Goal: Task Accomplishment & Management: Manage account settings

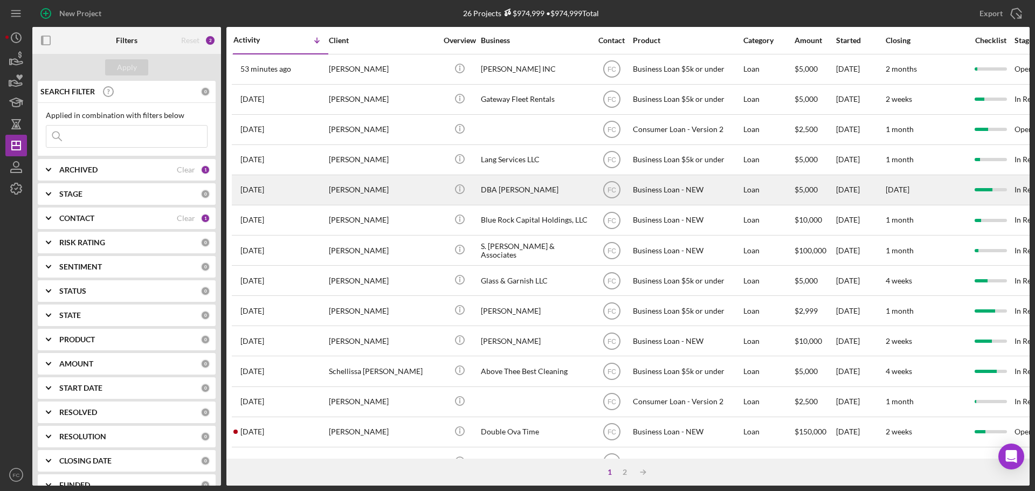
click at [367, 199] on div "[PERSON_NAME]" at bounding box center [383, 190] width 108 height 29
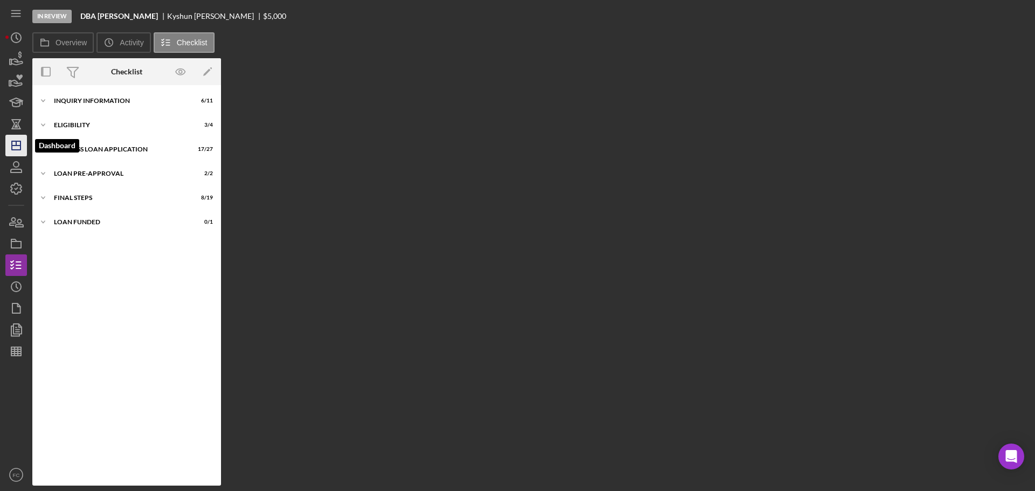
click at [15, 141] on icon "Icon/Dashboard" at bounding box center [16, 145] width 27 height 27
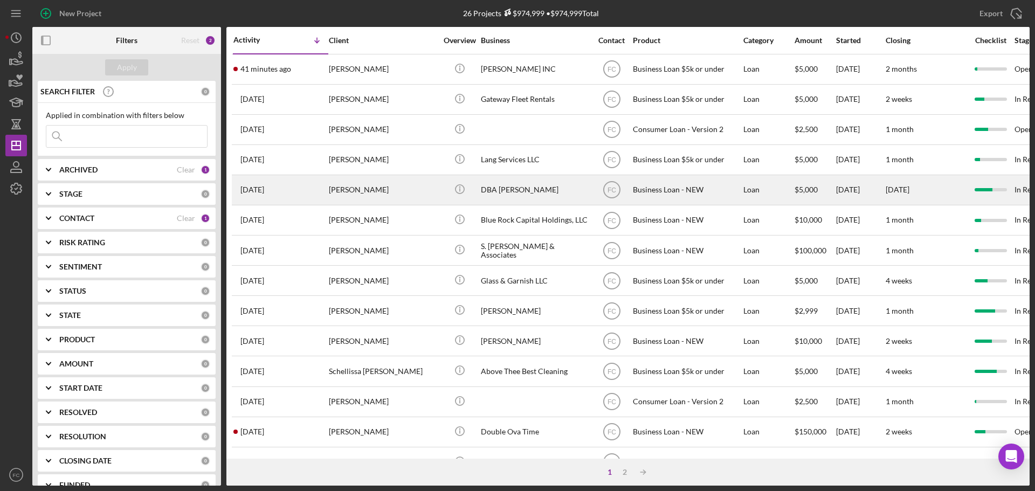
click at [303, 195] on div "[DATE] [PERSON_NAME]" at bounding box center [280, 190] width 94 height 29
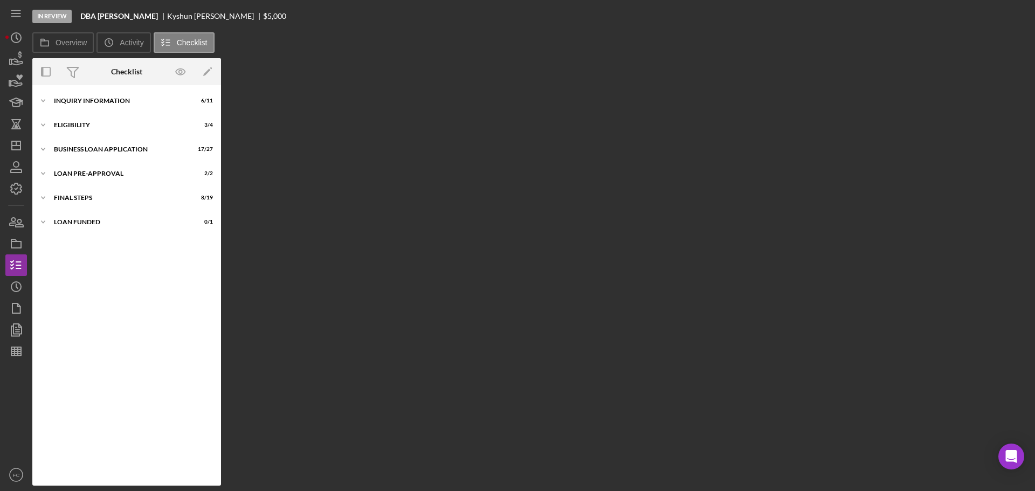
scroll to position [151, 0]
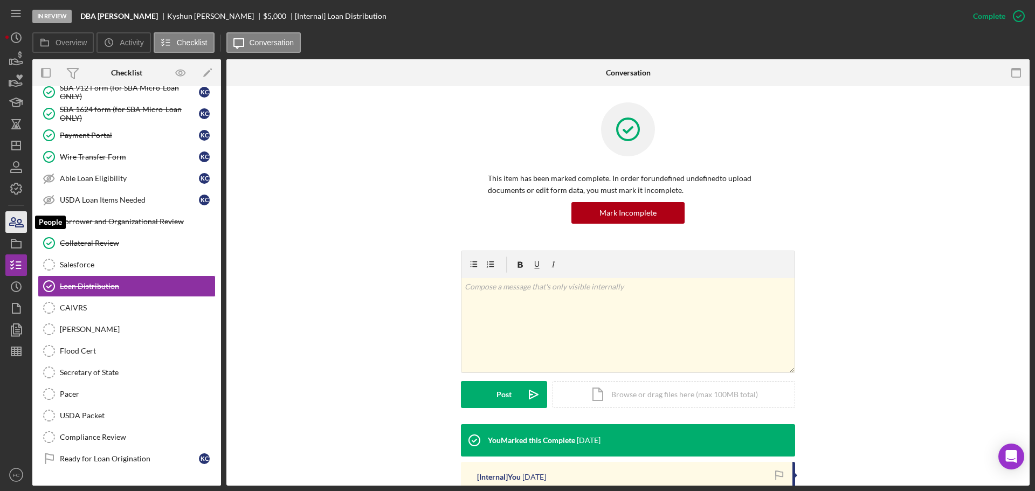
click at [18, 226] on icon "button" at bounding box center [20, 223] width 8 height 8
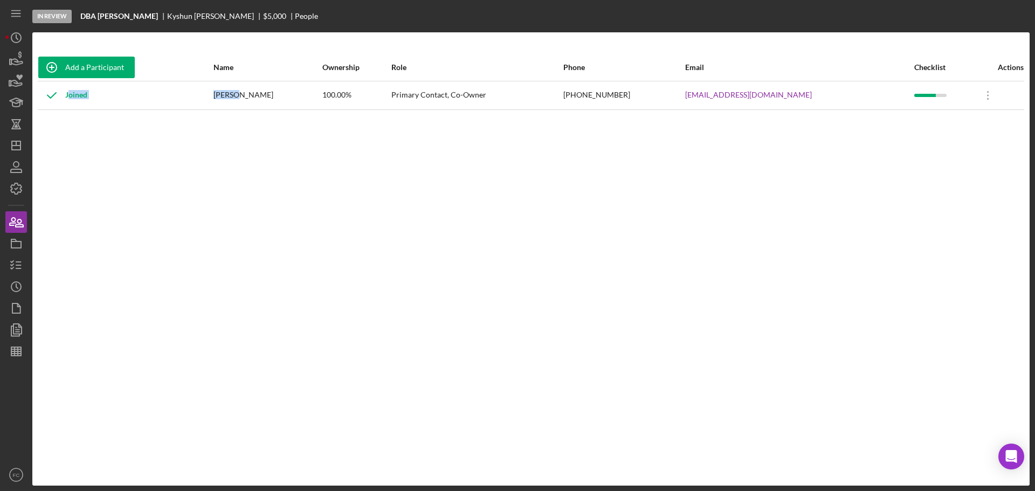
drag, startPoint x: 217, startPoint y: 96, endPoint x: 246, endPoint y: 95, distance: 28.6
click at [246, 95] on tr "Joined [PERSON_NAME] 100.00% Primary Contact, Co-Owner [PHONE_NUMBER] [EMAIL_AD…" at bounding box center [531, 95] width 986 height 29
click at [212, 105] on div "Joined" at bounding box center [125, 95] width 174 height 27
drag, startPoint x: 222, startPoint y: 94, endPoint x: 308, endPoint y: 96, distance: 86.3
click at [308, 96] on div "[PERSON_NAME]" at bounding box center [267, 95] width 108 height 27
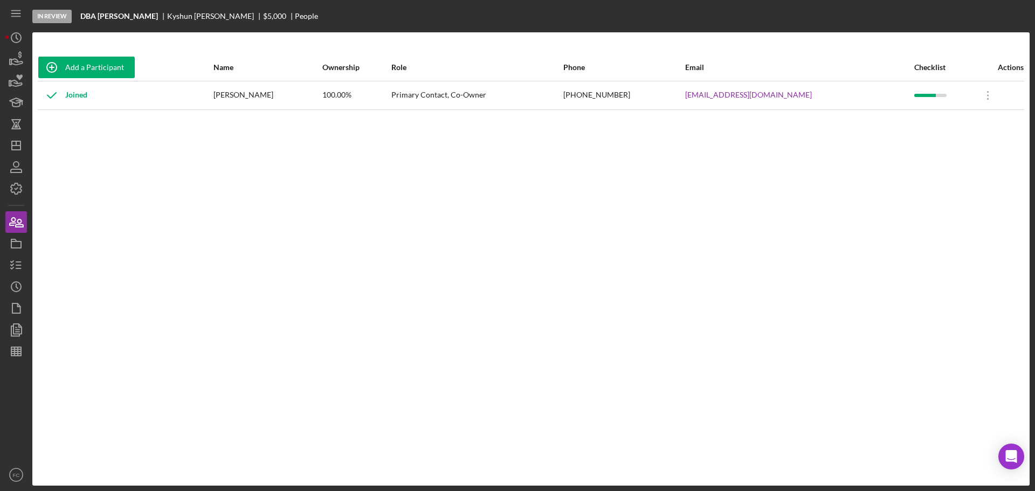
copy div "[PERSON_NAME]"
click at [16, 146] on line "button" at bounding box center [16, 146] width 9 height 0
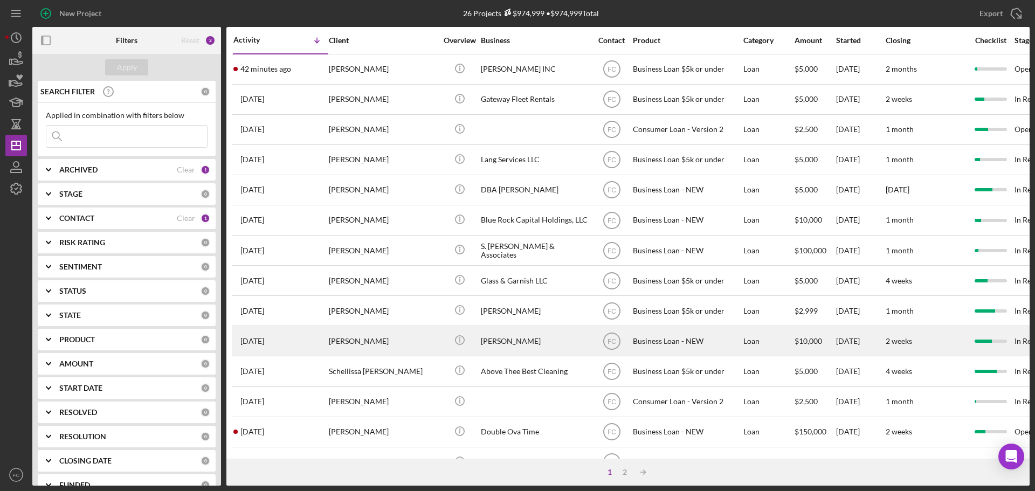
click at [388, 342] on div "[PERSON_NAME]" at bounding box center [383, 341] width 108 height 29
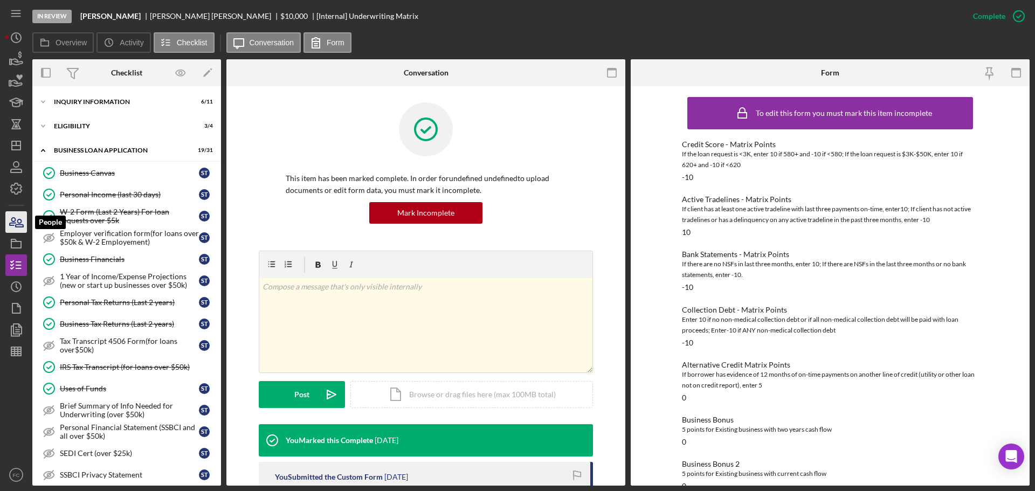
click at [19, 217] on icon "button" at bounding box center [16, 222] width 27 height 27
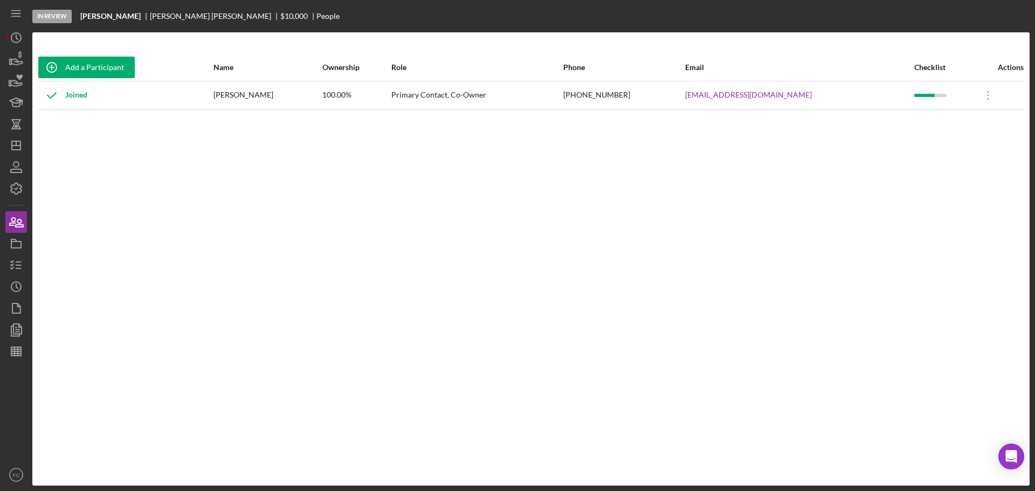
drag, startPoint x: 238, startPoint y: 93, endPoint x: 286, endPoint y: 94, distance: 48.0
click at [299, 98] on div "[PERSON_NAME]" at bounding box center [267, 95] width 108 height 27
copy div "[PERSON_NAME]"
click at [16, 151] on icon "Icon/Dashboard" at bounding box center [16, 145] width 27 height 27
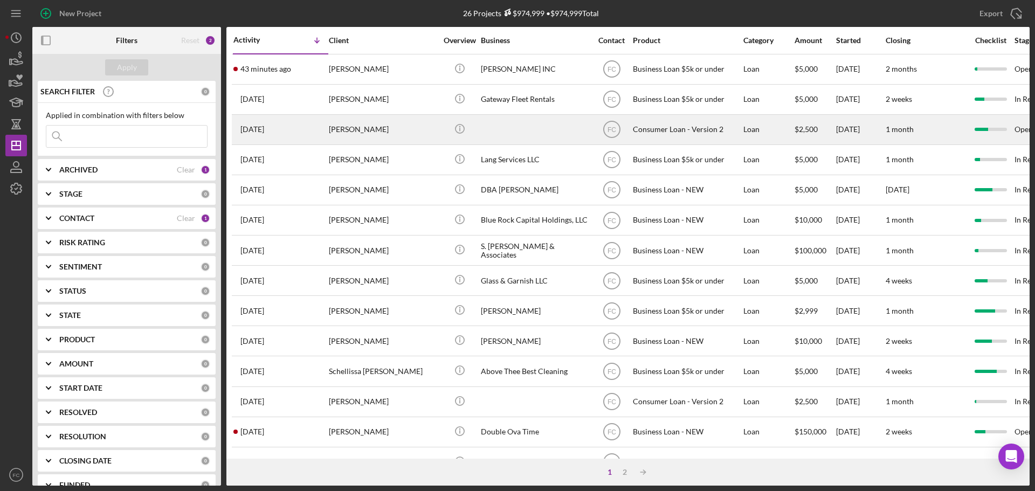
click at [328, 136] on td "[DATE] [PERSON_NAME]" at bounding box center [280, 129] width 95 height 30
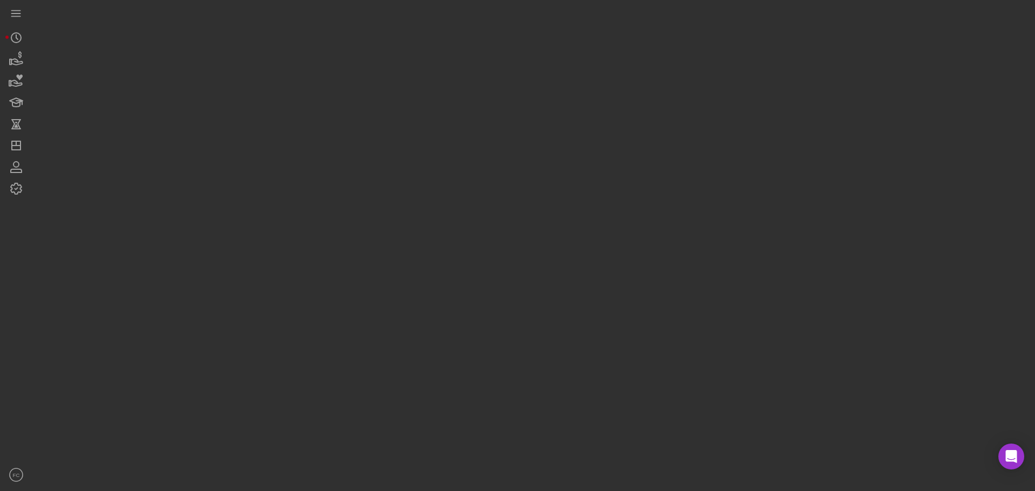
click at [328, 136] on div at bounding box center [530, 243] width 997 height 486
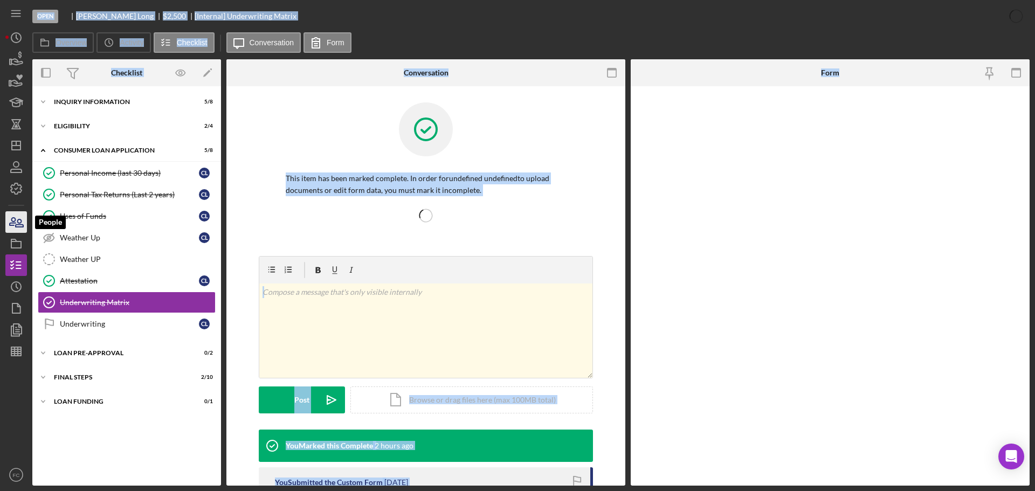
click at [17, 226] on icon "button" at bounding box center [20, 223] width 8 height 8
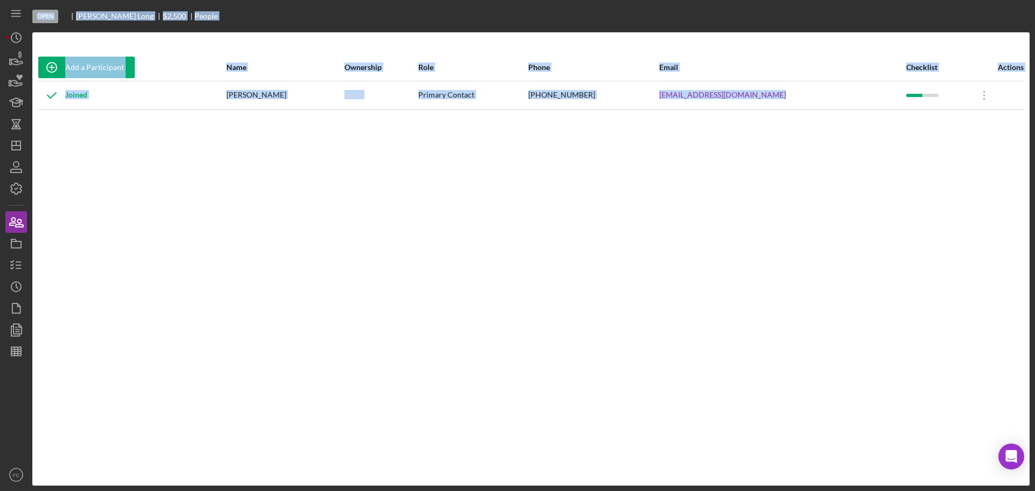
click at [296, 122] on div "Add a Participant Name Ownership Role Phone Email Checklist Actions Joined [PER…" at bounding box center [530, 259] width 997 height 410
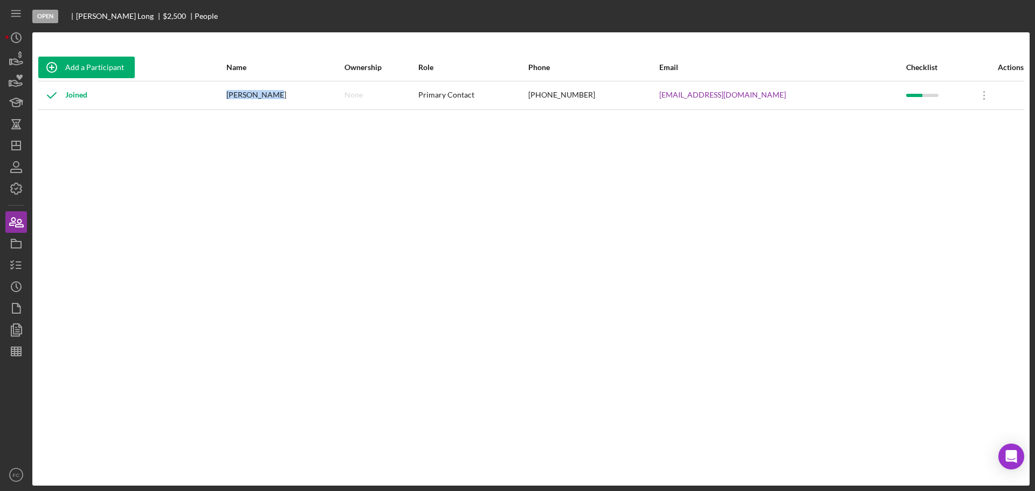
drag, startPoint x: 254, startPoint y: 91, endPoint x: 299, endPoint y: 95, distance: 44.4
click at [299, 95] on td "[PERSON_NAME]" at bounding box center [285, 95] width 118 height 29
copy div "[PERSON_NAME]"
click at [17, 262] on line "button" at bounding box center [18, 262] width 5 height 0
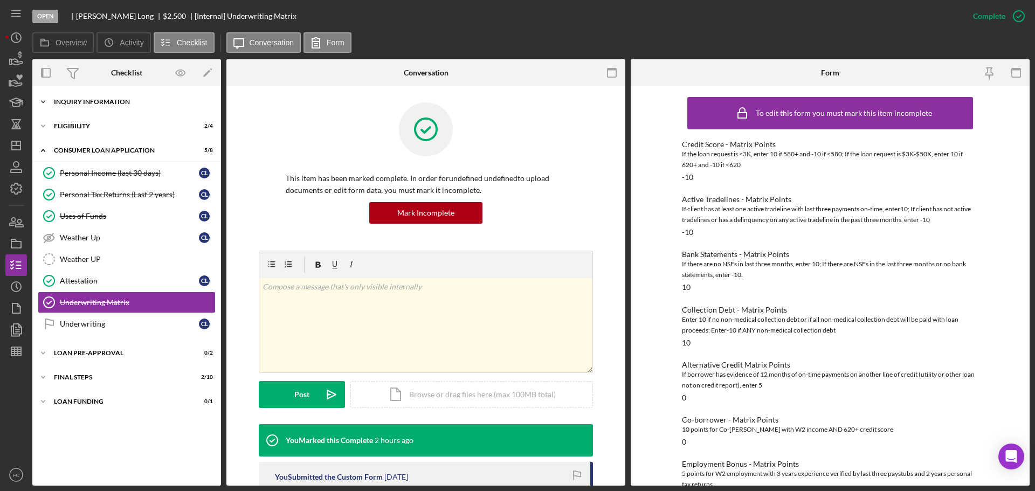
click at [85, 101] on div "Inquiry Information" at bounding box center [131, 102] width 154 height 6
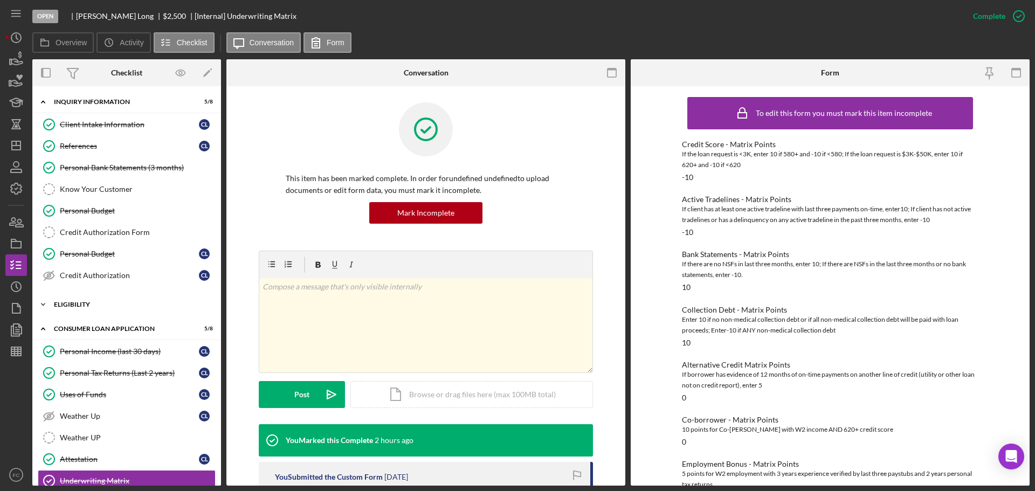
click at [87, 308] on div "Icon/Expander Eligibility 2 / 4" at bounding box center [126, 305] width 189 height 22
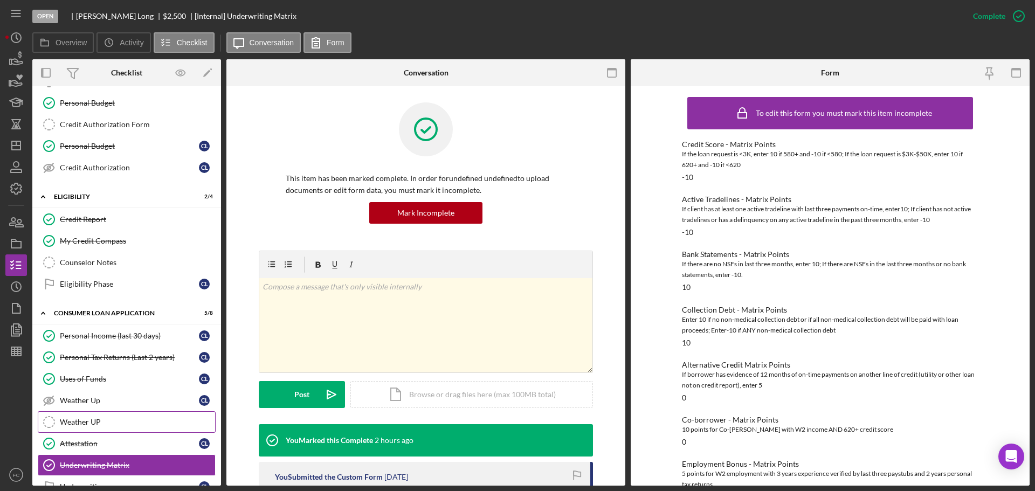
scroll to position [162, 0]
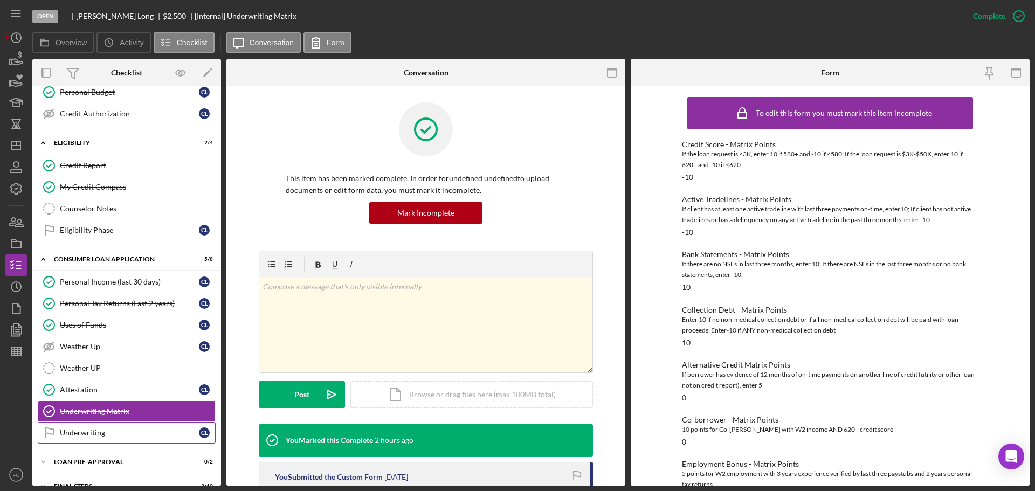
click at [91, 435] on div "Underwriting" at bounding box center [129, 433] width 139 height 9
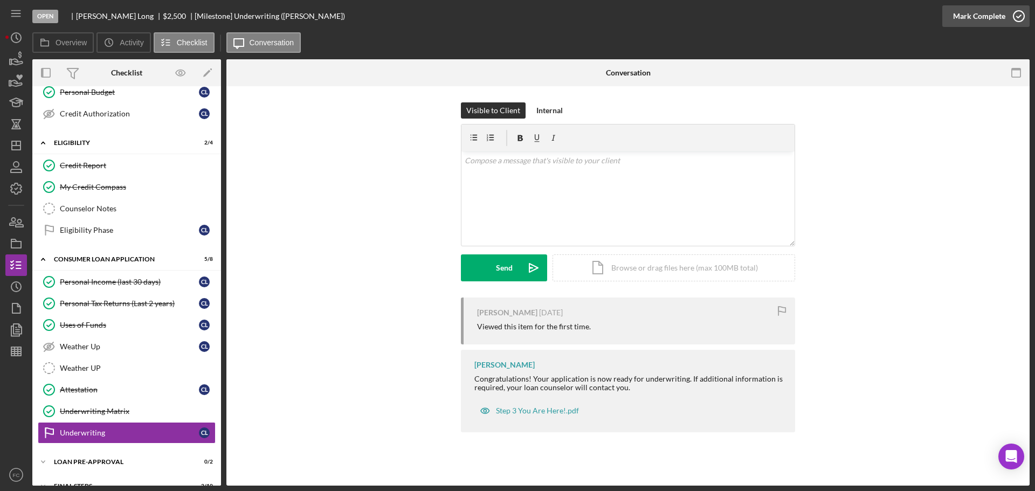
click at [1017, 10] on icon "button" at bounding box center [1018, 16] width 27 height 27
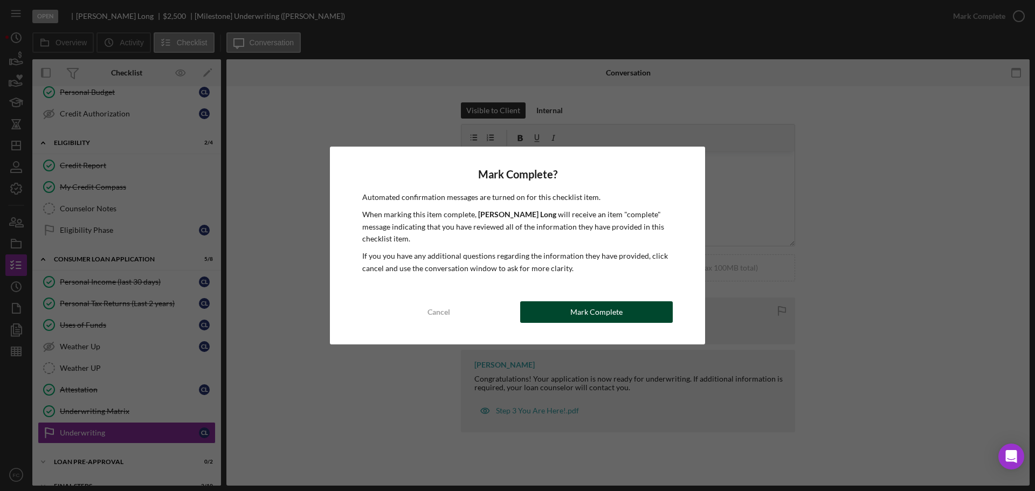
click at [536, 315] on button "Mark Complete" at bounding box center [596, 312] width 153 height 22
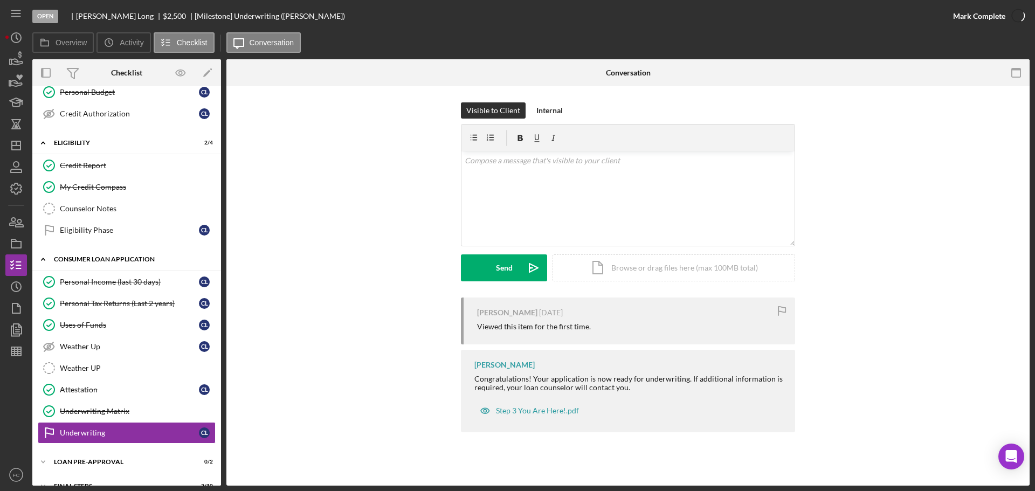
scroll to position [203, 0]
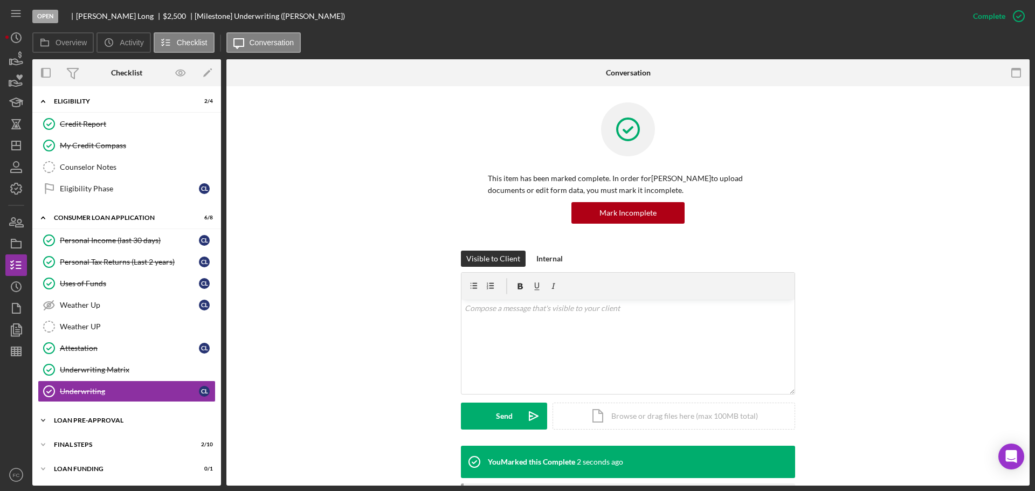
click at [86, 416] on div "Icon/Expander Loan Pre-Approval 0 / 2" at bounding box center [126, 421] width 189 height 22
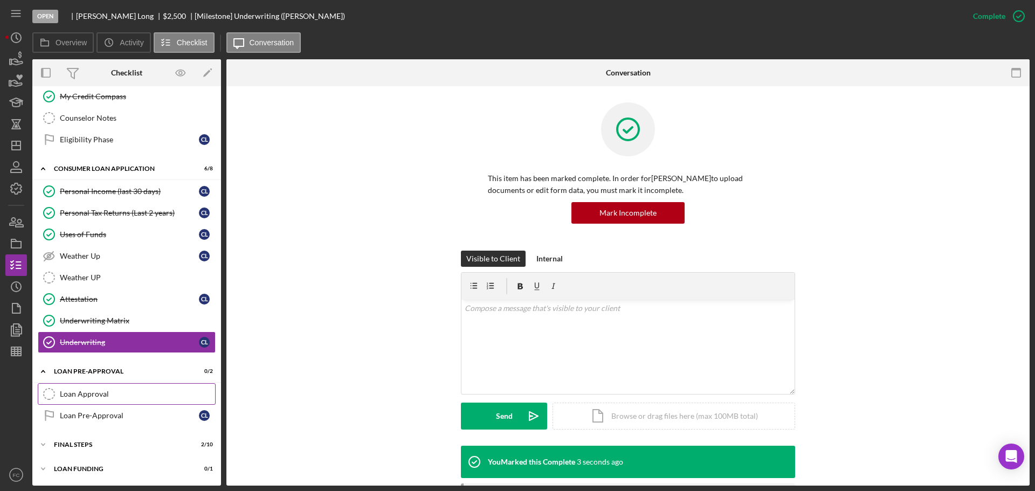
click at [98, 399] on link "Loan Approval Loan Approval" at bounding box center [127, 394] width 178 height 22
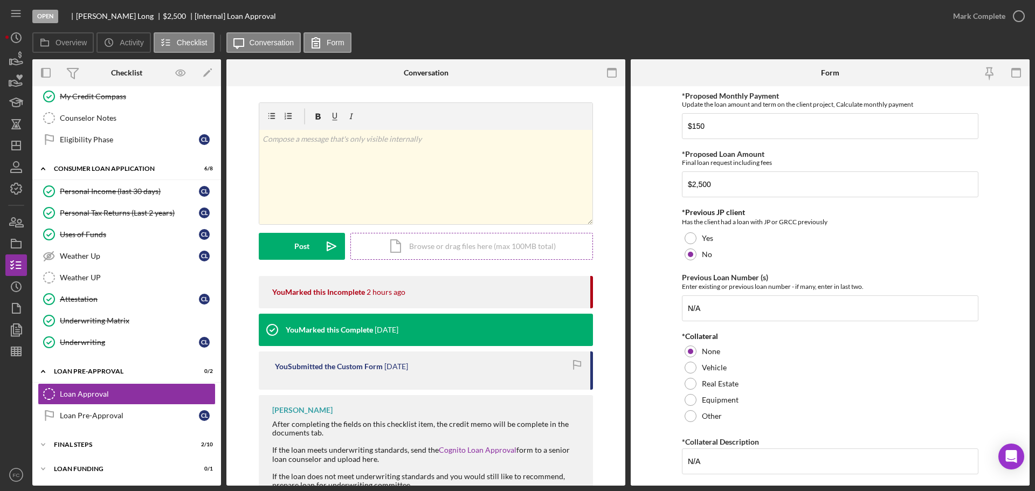
scroll to position [83, 0]
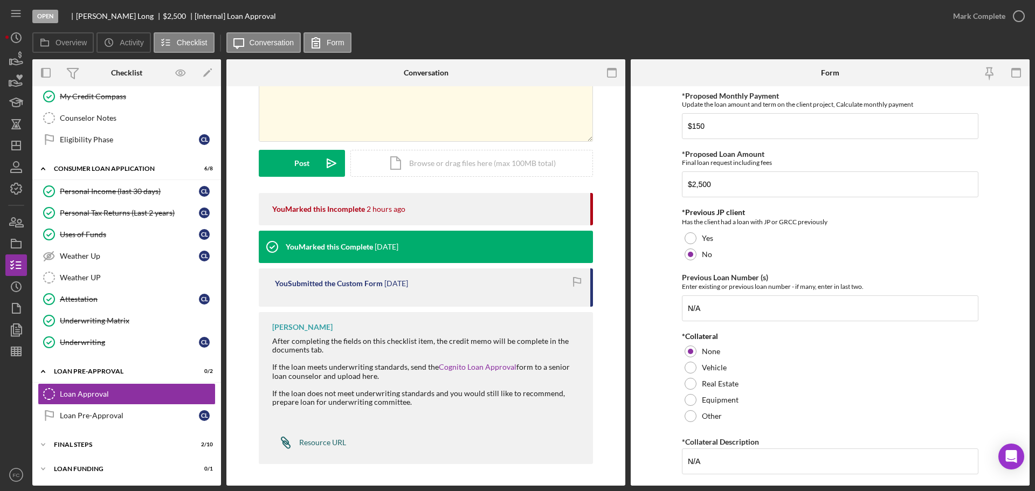
click at [302, 441] on div "Resource URL" at bounding box center [322, 442] width 47 height 9
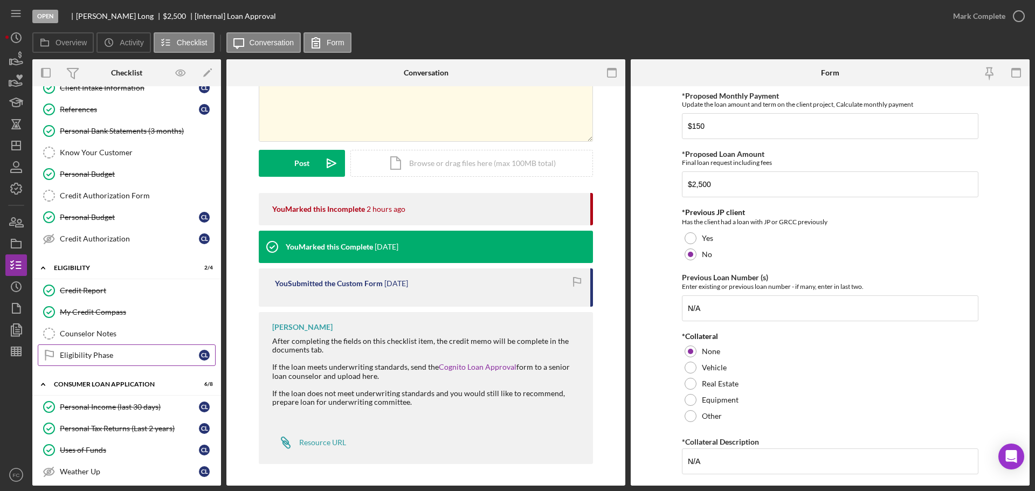
scroll to position [0, 0]
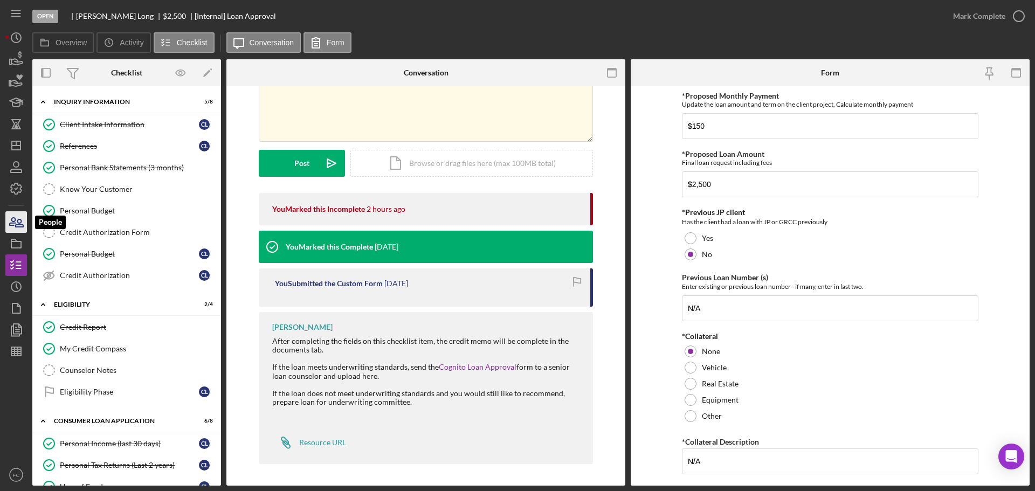
click at [15, 227] on icon "button" at bounding box center [16, 222] width 27 height 27
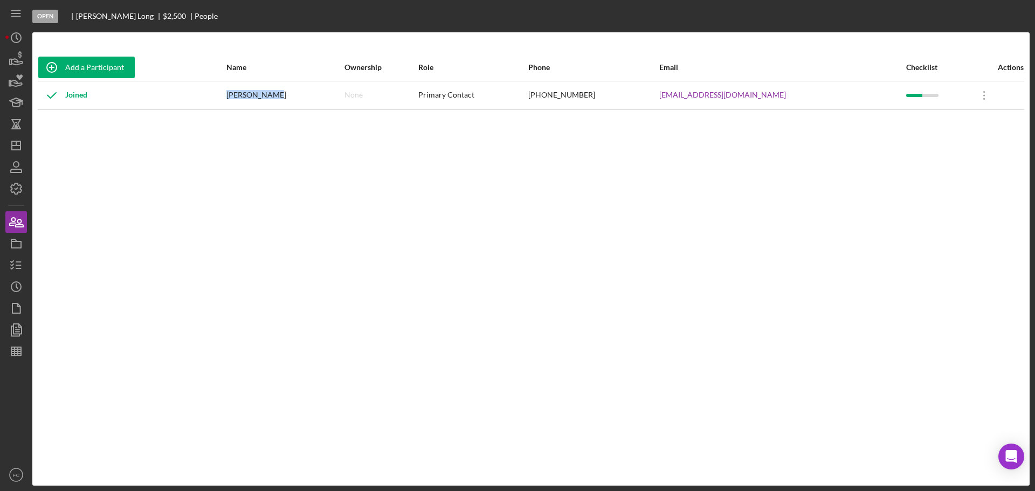
drag, startPoint x: 255, startPoint y: 93, endPoint x: 296, endPoint y: 92, distance: 40.4
click at [296, 92] on div "[PERSON_NAME]" at bounding box center [284, 95] width 116 height 27
copy div "[PERSON_NAME]"
click at [15, 258] on icon "button" at bounding box center [16, 265] width 27 height 27
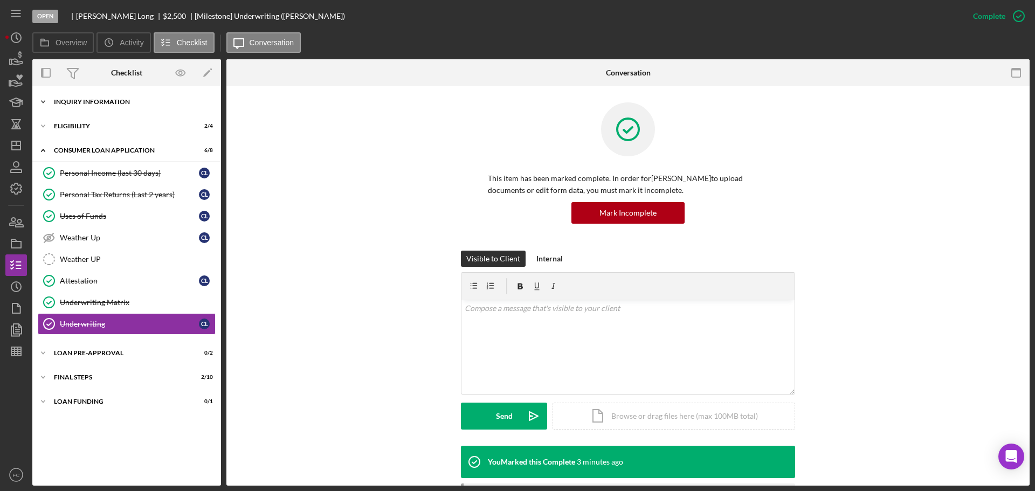
click at [77, 102] on div "Inquiry Information" at bounding box center [131, 102] width 154 height 6
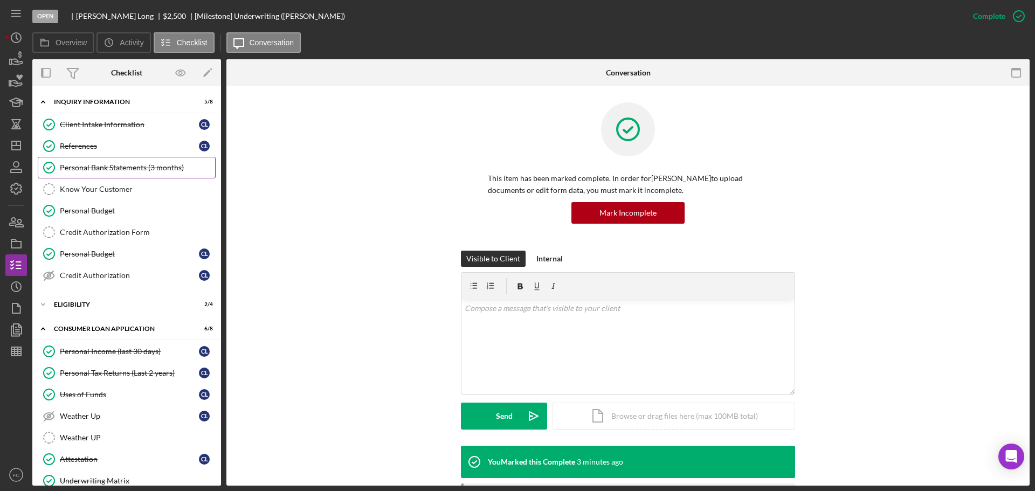
click at [90, 171] on div "Personal Bank Statements (3 months)" at bounding box center [137, 167] width 155 height 9
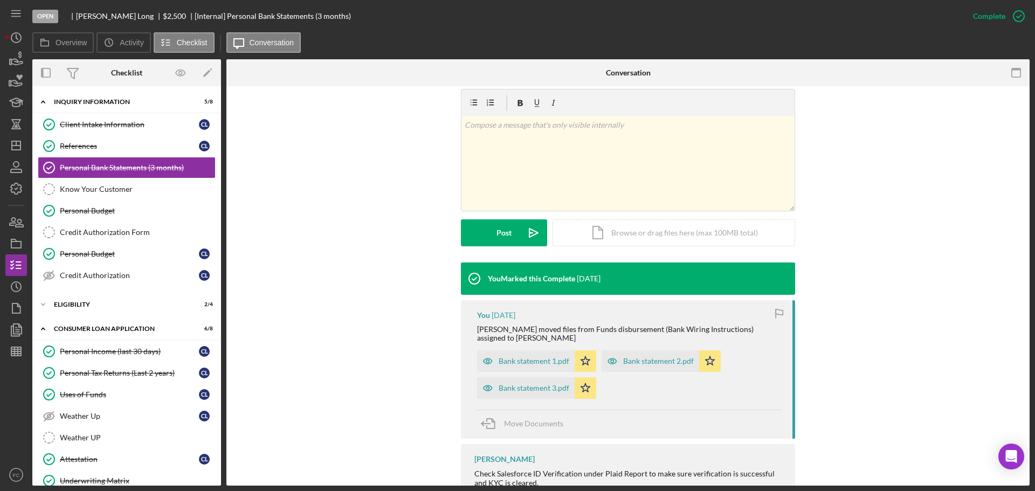
scroll to position [198, 0]
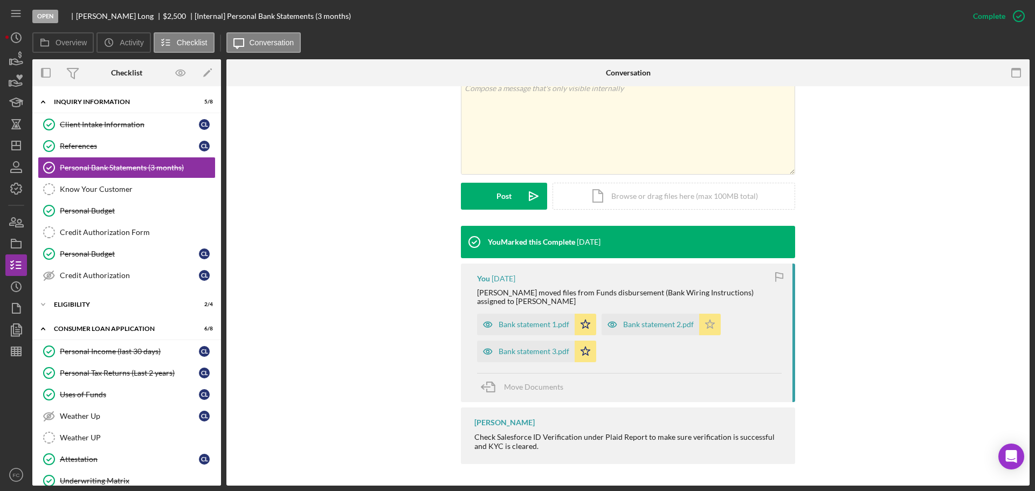
click at [538, 324] on div "Bank statement 1.pdf" at bounding box center [534, 324] width 71 height 9
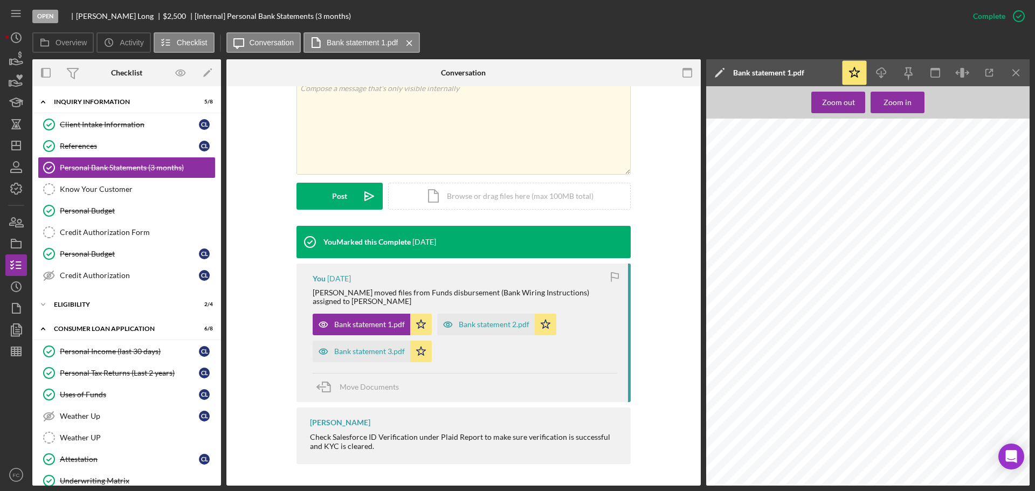
scroll to position [437, 15]
click at [1017, 74] on line "button" at bounding box center [1016, 73] width 6 height 6
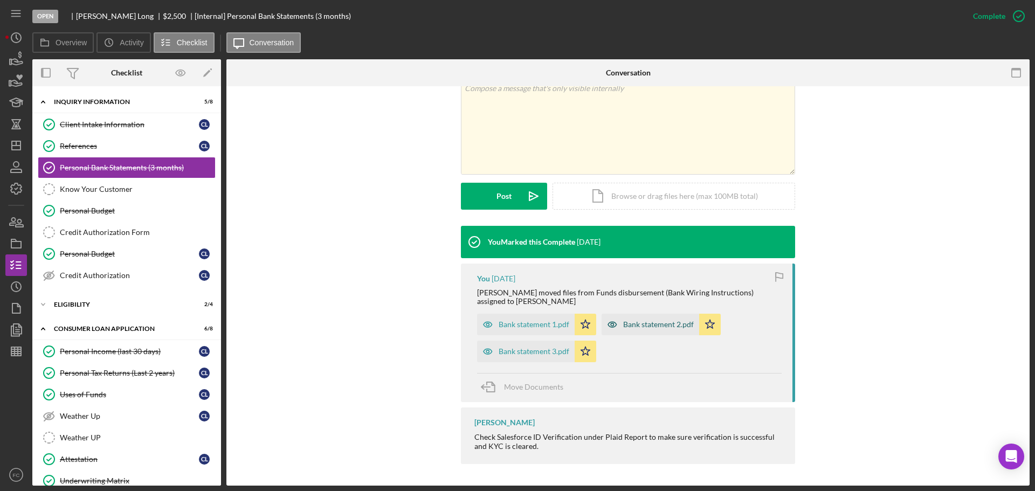
click at [632, 321] on div "Bank statement 2.pdf" at bounding box center [658, 324] width 71 height 9
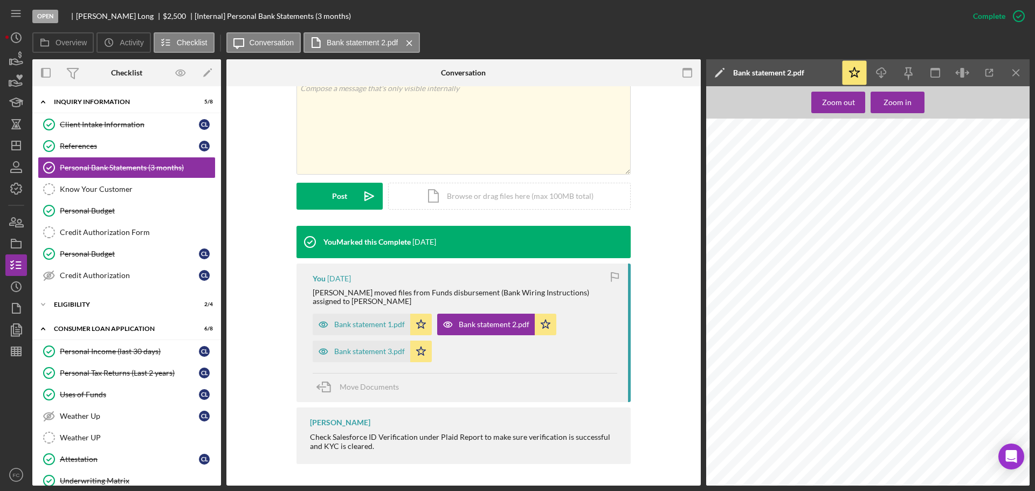
scroll to position [916, 0]
click at [1014, 71] on icon "Icon/Menu Close" at bounding box center [1016, 73] width 24 height 24
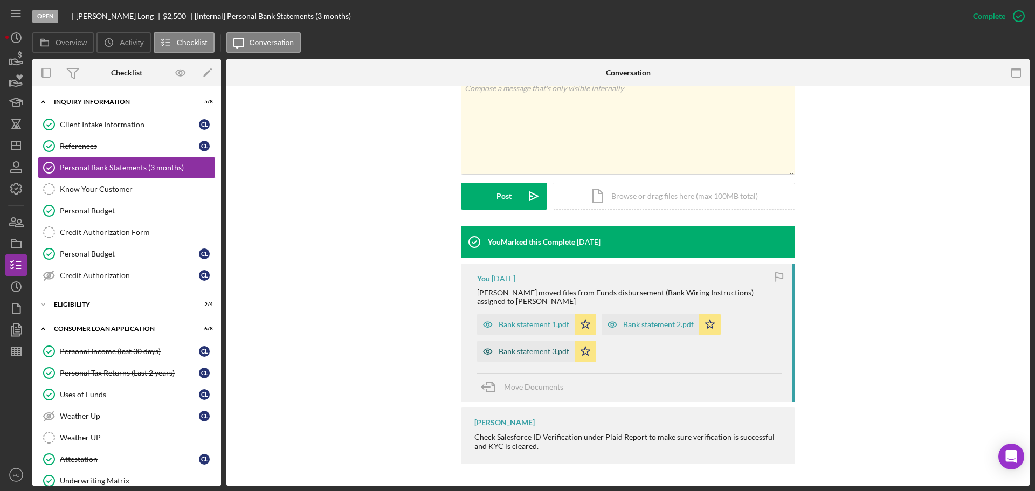
click at [533, 353] on div "Bank statement 3.pdf" at bounding box center [534, 351] width 71 height 9
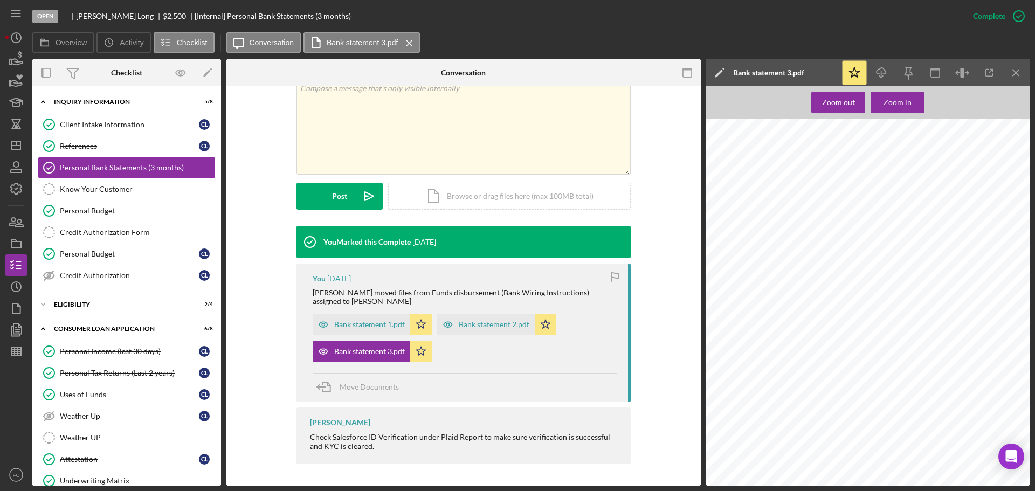
scroll to position [377, 0]
click at [15, 146] on line "button" at bounding box center [16, 146] width 9 height 0
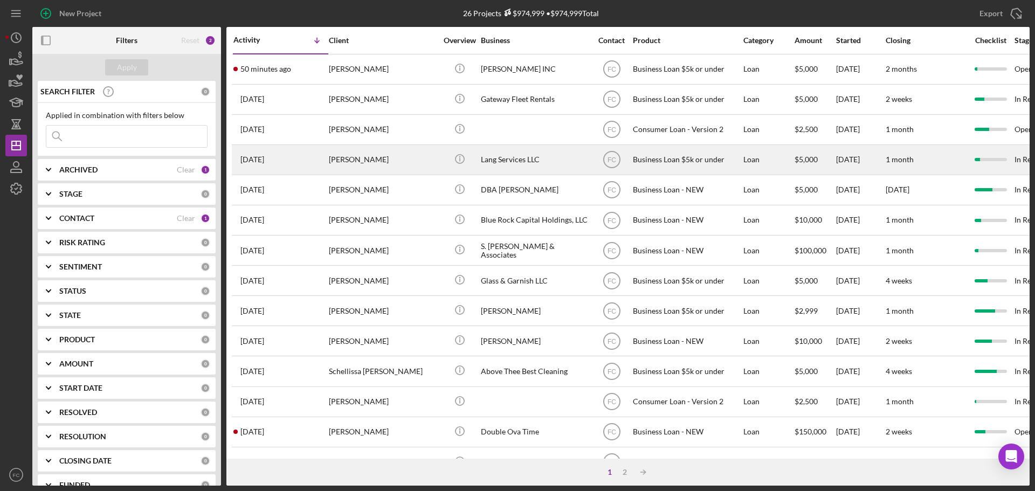
click at [310, 155] on div "[DATE] [PERSON_NAME]" at bounding box center [280, 160] width 94 height 29
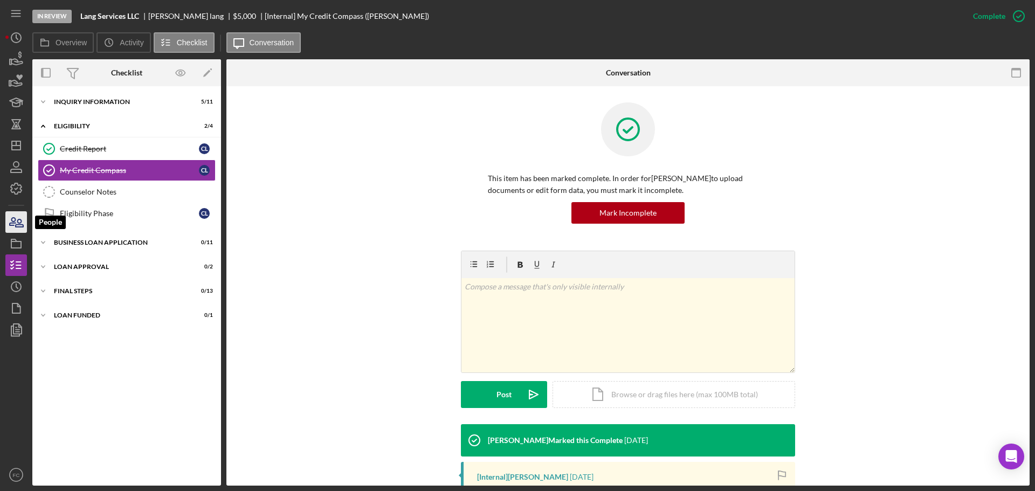
click at [10, 220] on icon "button" at bounding box center [16, 222] width 27 height 27
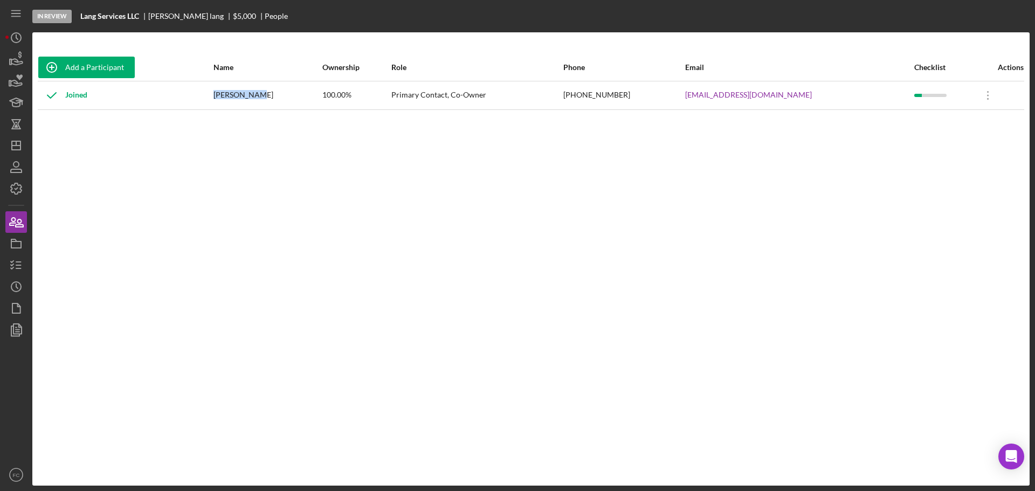
drag, startPoint x: 244, startPoint y: 93, endPoint x: 285, endPoint y: 94, distance: 40.5
click at [285, 94] on td "[PERSON_NAME]" at bounding box center [267, 95] width 109 height 29
copy div "[PERSON_NAME]"
click at [14, 264] on icon "button" at bounding box center [16, 265] width 27 height 27
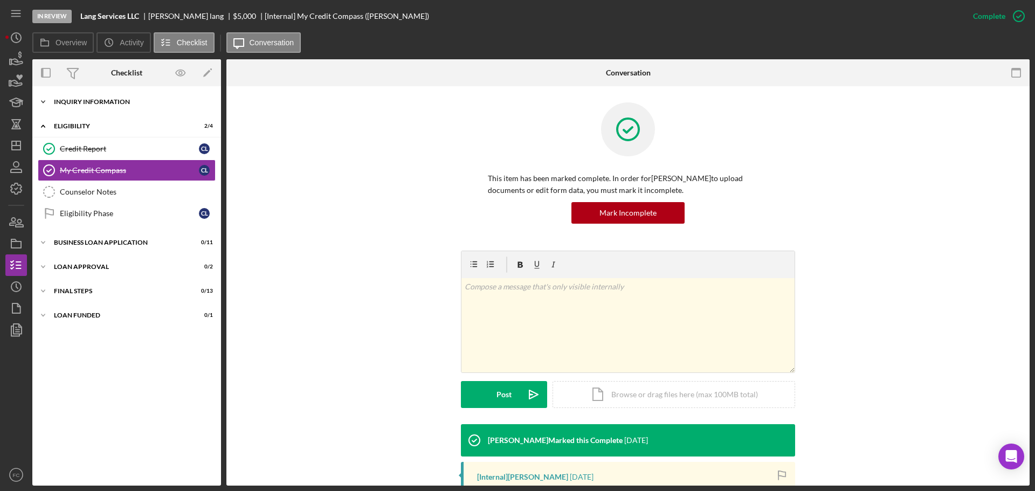
click at [132, 103] on div "INQUIRY INFORMATION" at bounding box center [131, 102] width 154 height 6
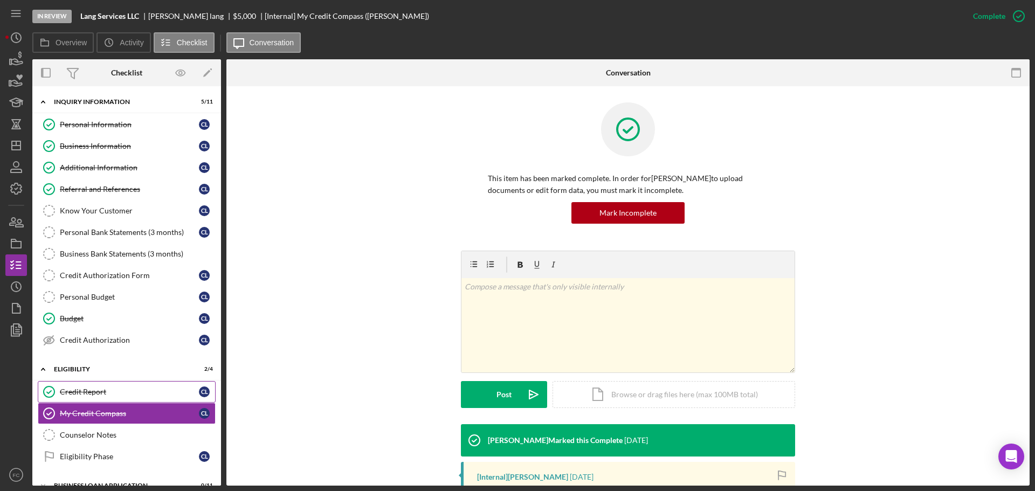
click at [102, 386] on link "Credit Report Credit Report c l" at bounding box center [127, 392] width 178 height 22
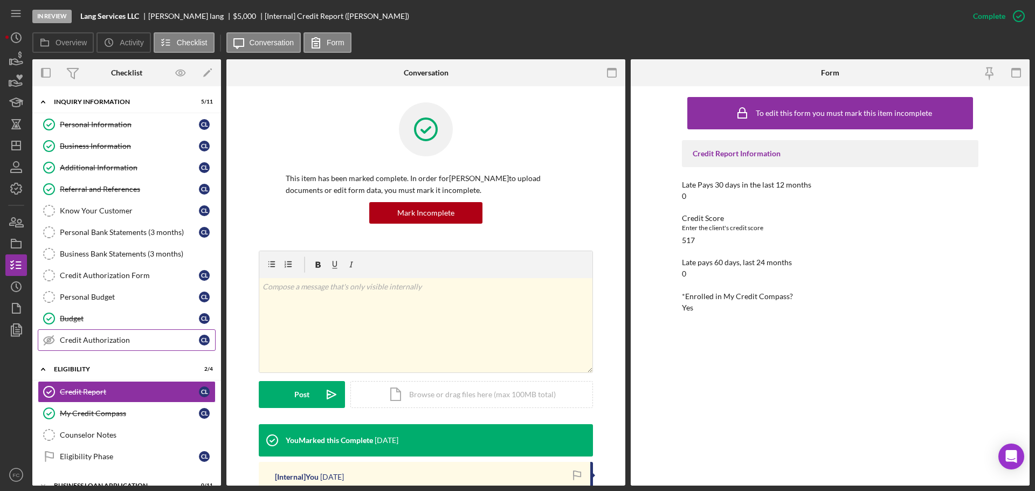
scroll to position [89, 0]
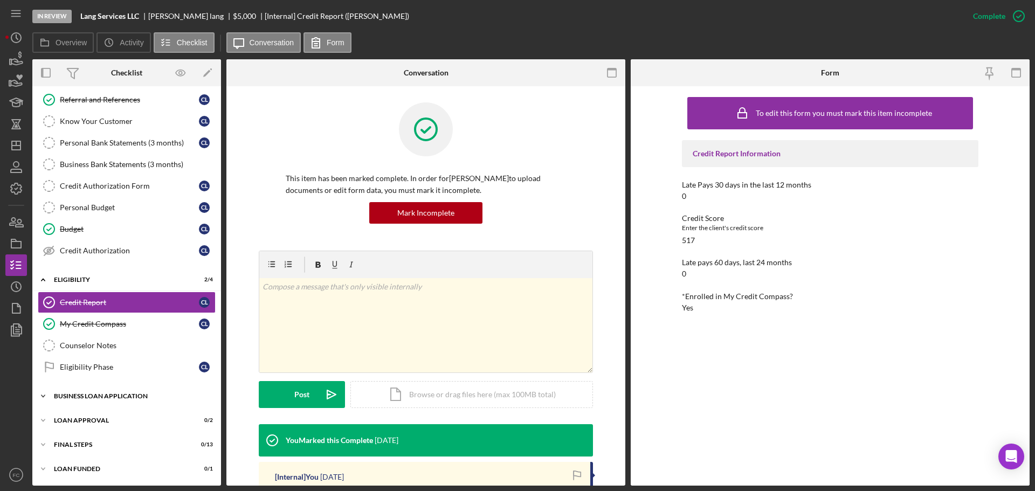
click at [110, 397] on div "BUSINESS LOAN APPLICATION" at bounding box center [131, 396] width 154 height 6
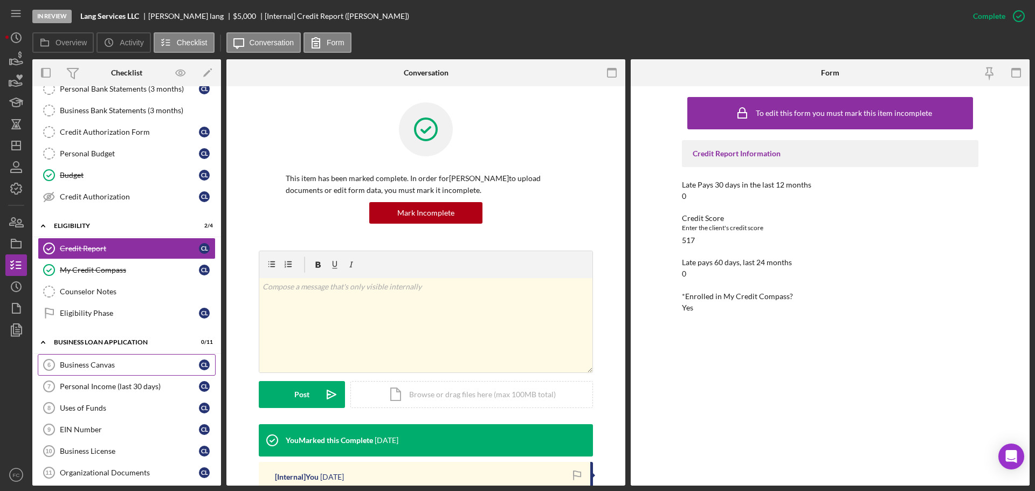
click at [95, 365] on div "Business Canvas" at bounding box center [129, 365] width 139 height 9
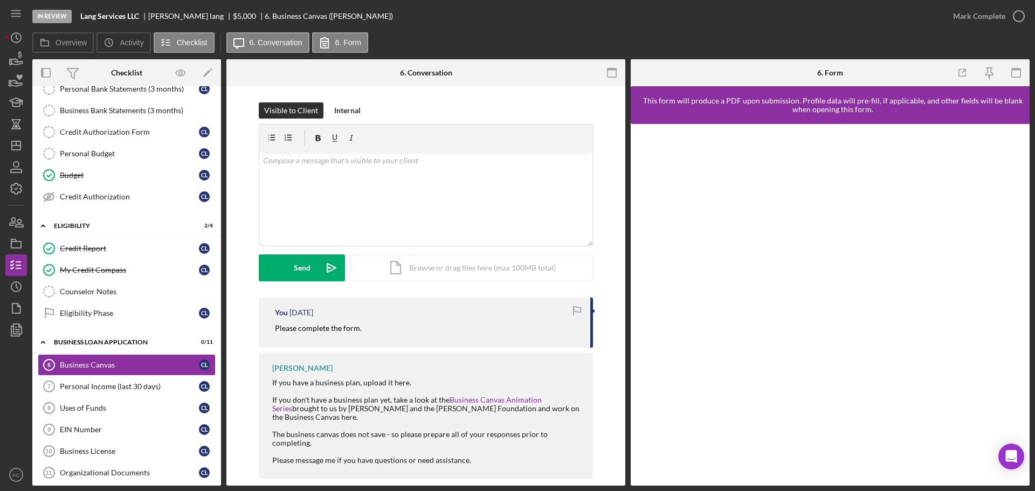
scroll to position [15, 0]
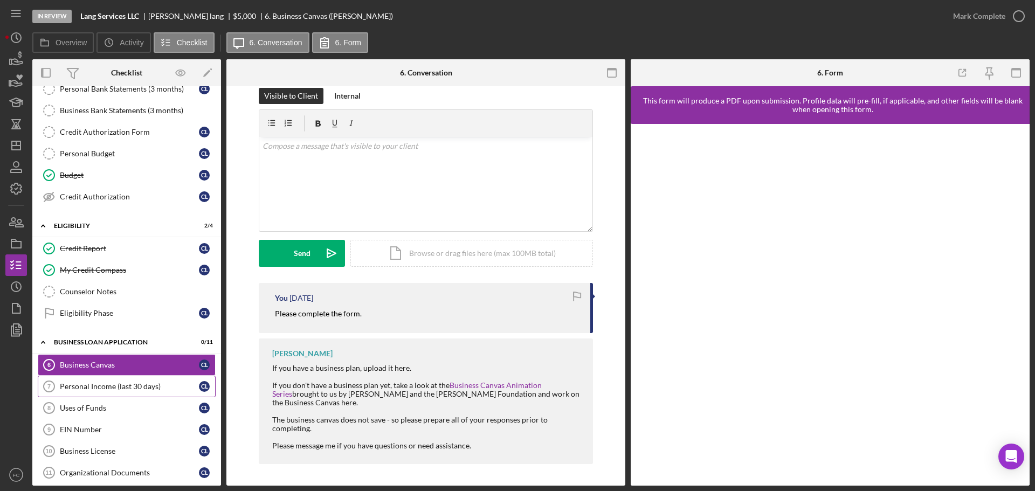
click at [106, 382] on div "Personal Income (last 30 days)" at bounding box center [129, 386] width 139 height 9
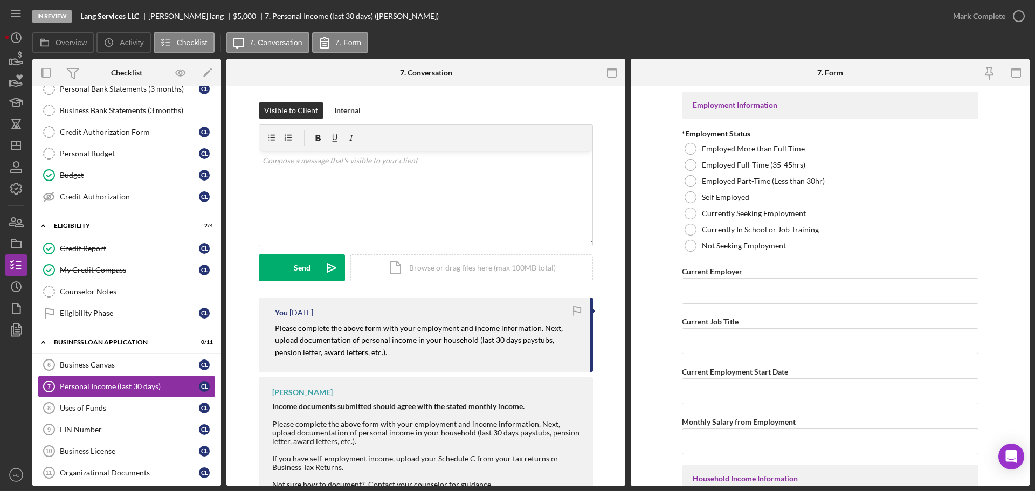
scroll to position [38, 0]
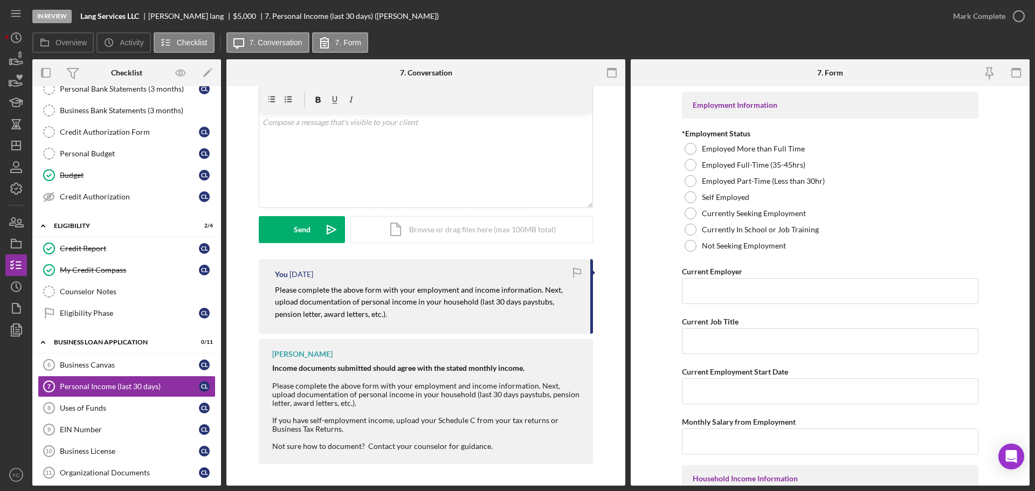
drag, startPoint x: 273, startPoint y: 291, endPoint x: 535, endPoint y: 319, distance: 264.0
click at [538, 319] on div "You [DATE] Please complete the above form with your employment and income infor…" at bounding box center [426, 296] width 334 height 74
copy mark "Please complete the above form with your employment and income information. Nex…"
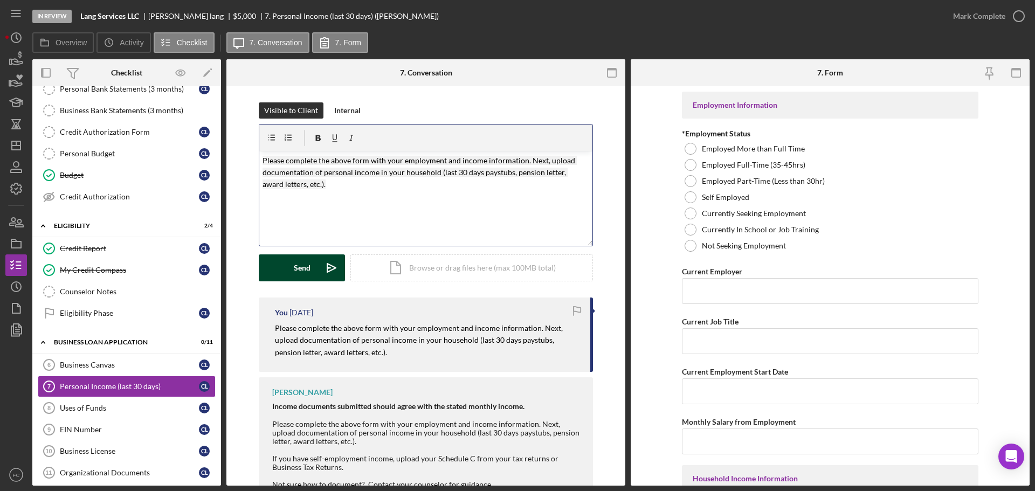
click at [301, 265] on div "Send" at bounding box center [302, 267] width 17 height 27
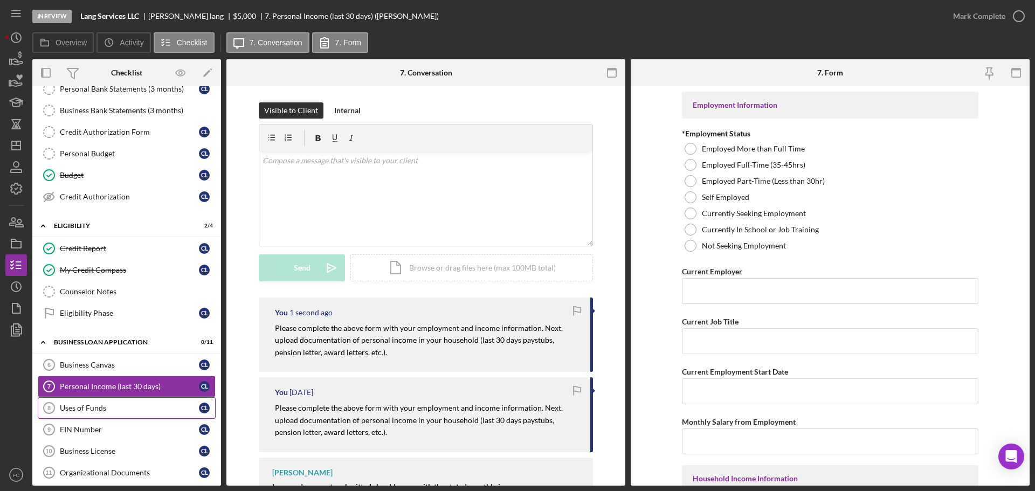
click at [95, 409] on div "Uses of Funds" at bounding box center [129, 408] width 139 height 9
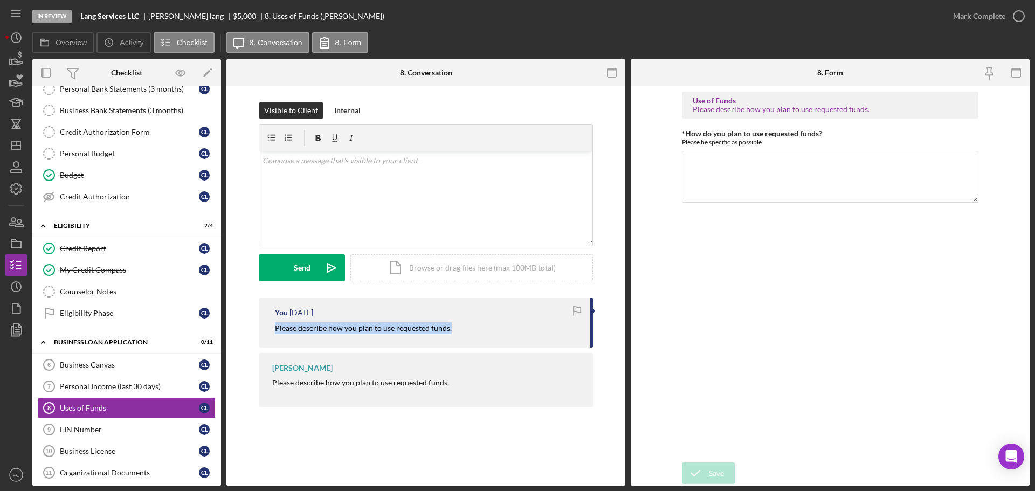
drag, startPoint x: 273, startPoint y: 325, endPoint x: 482, endPoint y: 330, distance: 209.2
click at [488, 330] on div "You [DATE] Please describe how you plan to use requested funds." at bounding box center [426, 323] width 334 height 50
copy mark "Please describe how you plan to use requested funds."
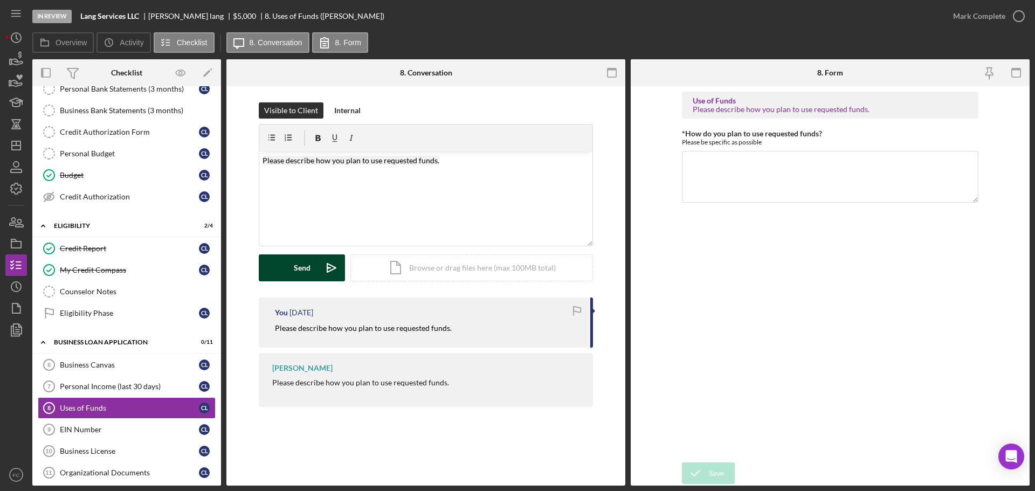
click at [290, 265] on button "Send Icon/icon-invite-send" at bounding box center [302, 267] width 86 height 27
click at [72, 426] on div "EIN Number" at bounding box center [129, 429] width 139 height 9
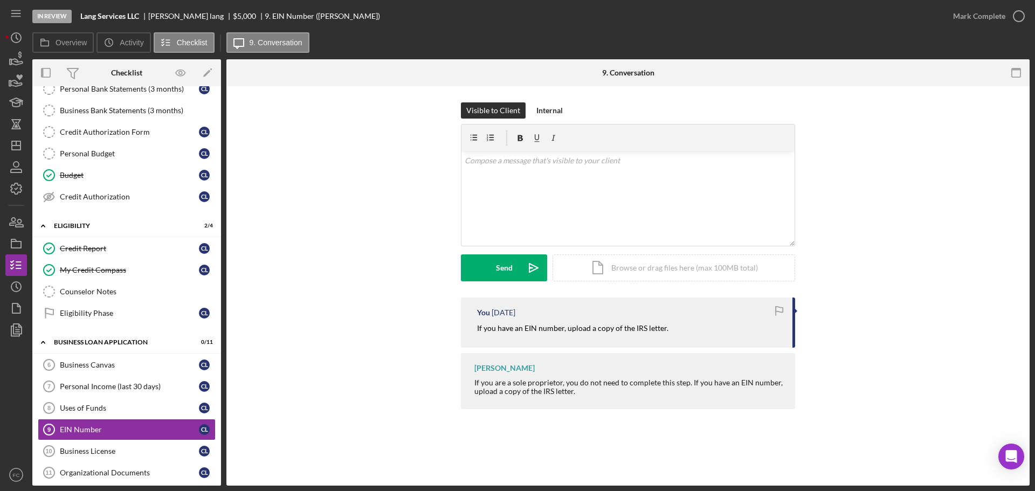
drag, startPoint x: 481, startPoint y: 327, endPoint x: 667, endPoint y: 327, distance: 186.0
click at [667, 327] on div "You [DATE] If you have an EIN number, upload a copy of the IRS letter." at bounding box center [628, 323] width 334 height 50
copy mark "If you have an EIN number, upload a copy of the IRS letter."
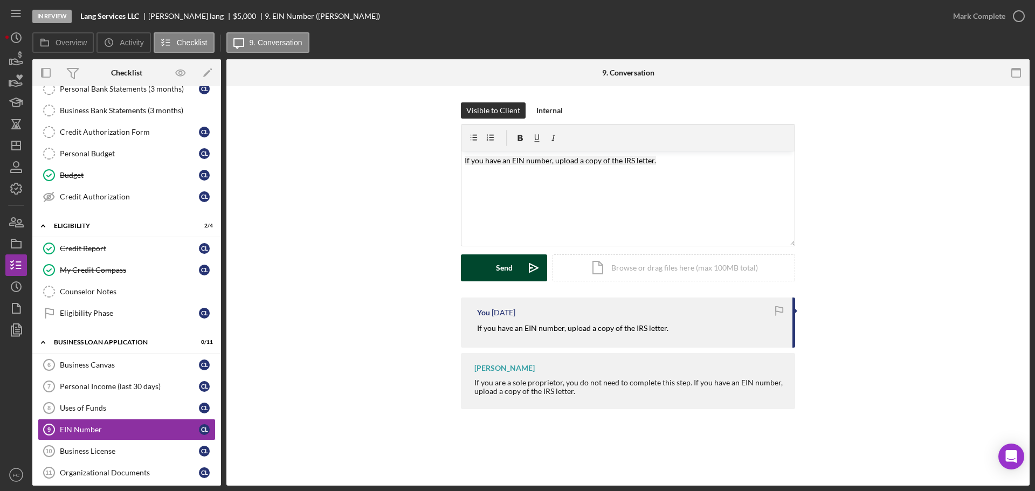
click at [513, 275] on button "Send Icon/icon-invite-send" at bounding box center [504, 267] width 86 height 27
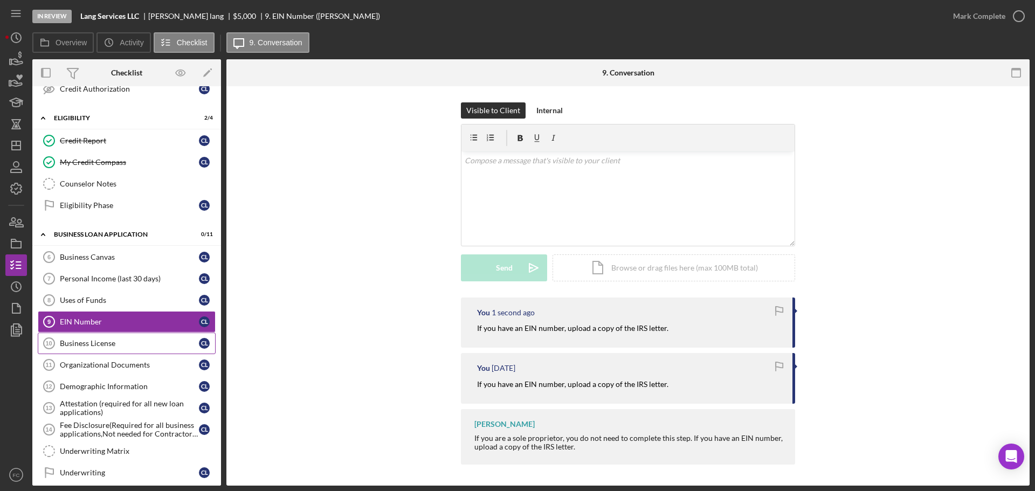
drag, startPoint x: 116, startPoint y: 346, endPoint x: 121, endPoint y: 342, distance: 5.8
click at [116, 345] on div "Business License" at bounding box center [129, 343] width 139 height 9
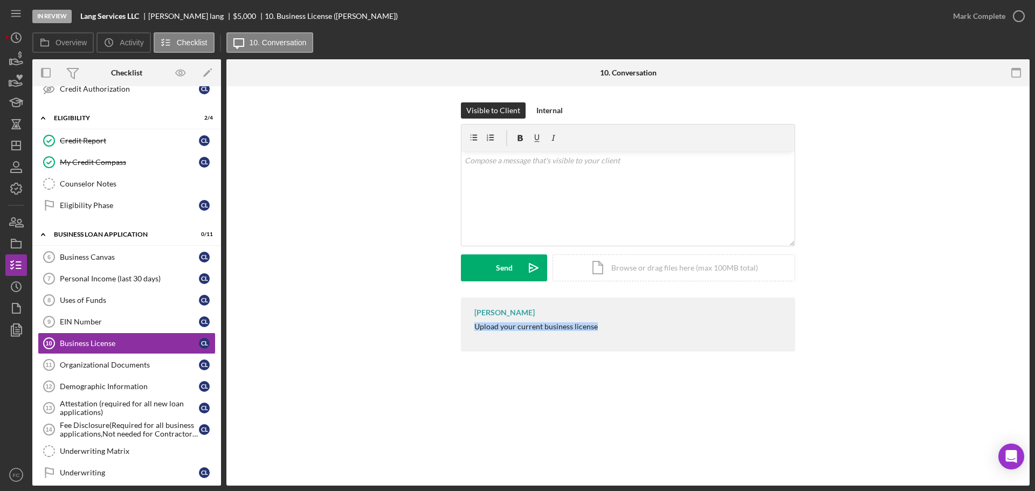
drag, startPoint x: 468, startPoint y: 330, endPoint x: 614, endPoint y: 327, distance: 146.1
click at [614, 327] on div "[PERSON_NAME] Upload your current business license" at bounding box center [628, 325] width 334 height 54
copy div "Upload your current business license"
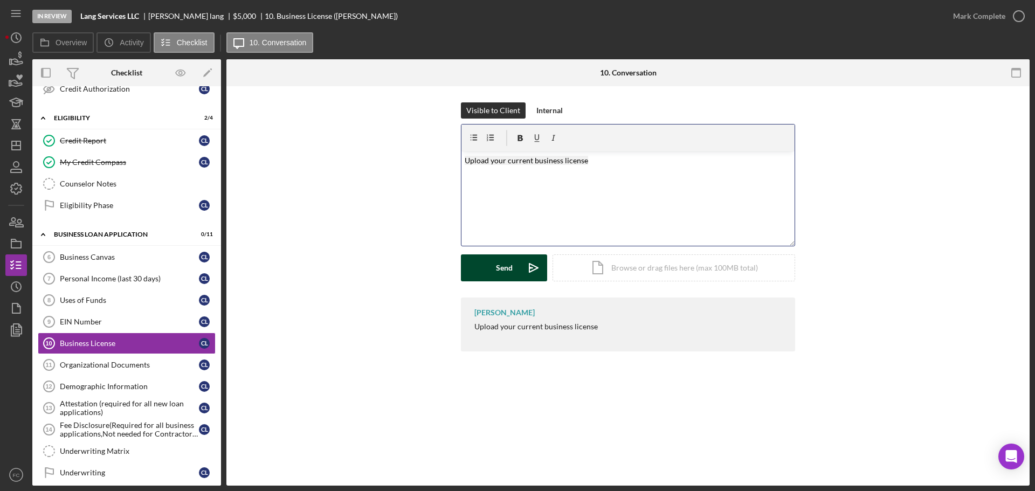
click at [482, 267] on button "Send Icon/icon-invite-send" at bounding box center [504, 267] width 86 height 27
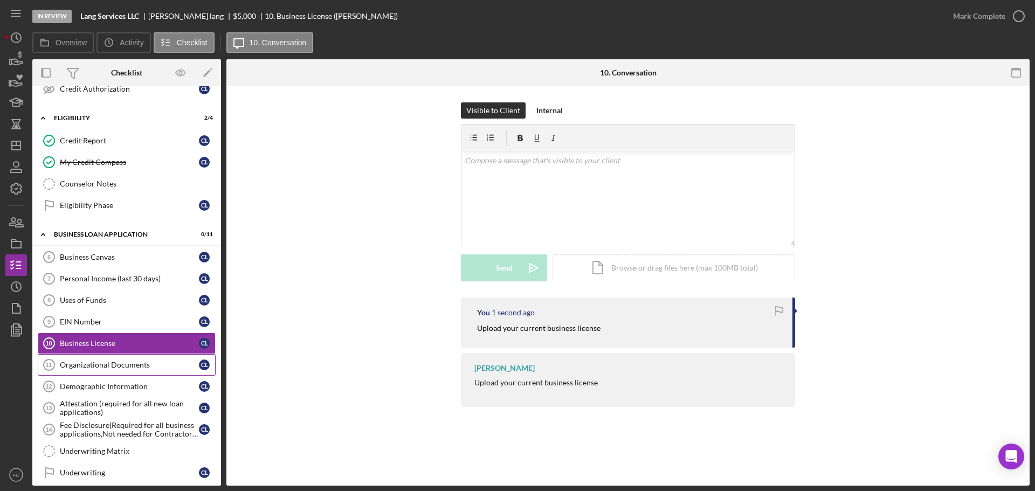
click at [100, 360] on link "Organizational Documents 11 Organizational Documents c l" at bounding box center [127, 365] width 178 height 22
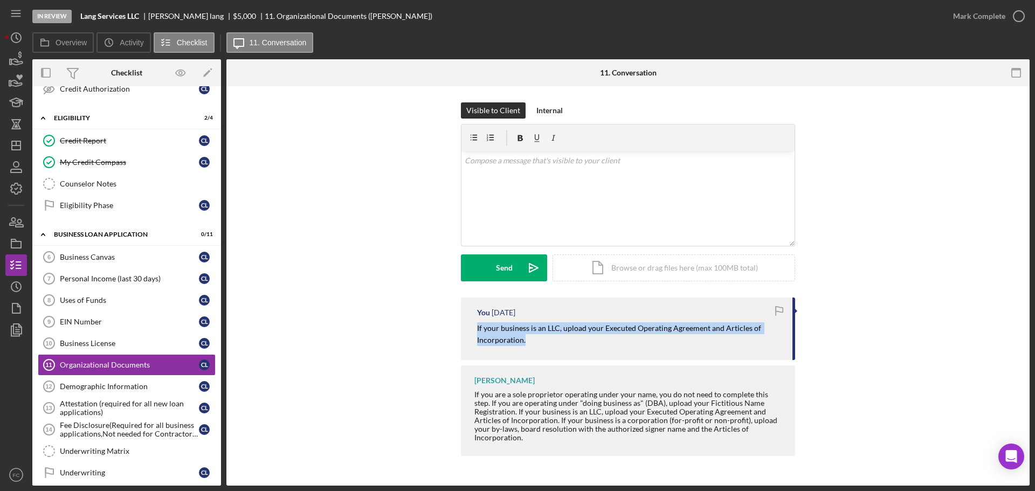
drag, startPoint x: 472, startPoint y: 330, endPoint x: 685, endPoint y: 344, distance: 213.9
click at [685, 344] on div "You [DATE] If your business is an LLC, upload your Executed Operating Agreement…" at bounding box center [628, 329] width 334 height 63
copy mark "If your business is an LLC, upload your Executed Operating Agreement and Articl…"
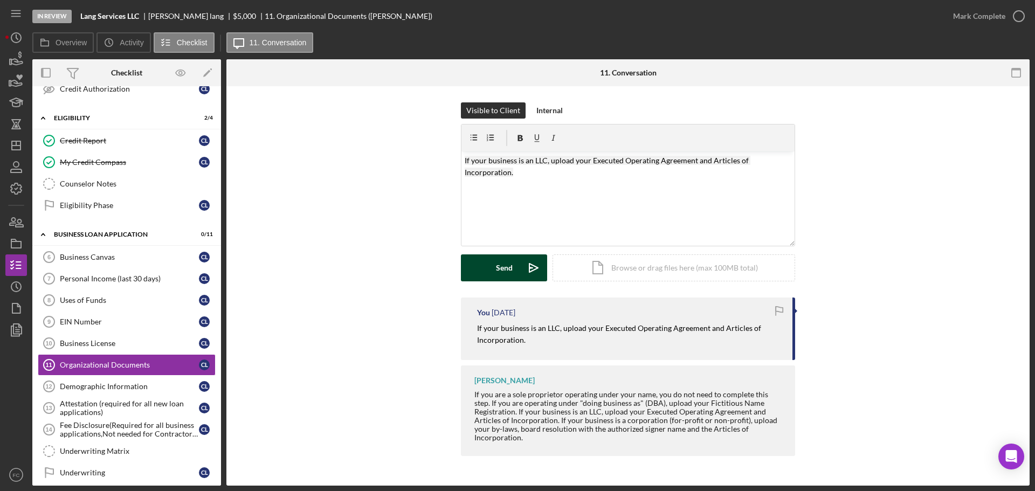
click at [476, 271] on button "Send Icon/icon-invite-send" at bounding box center [504, 267] width 86 height 27
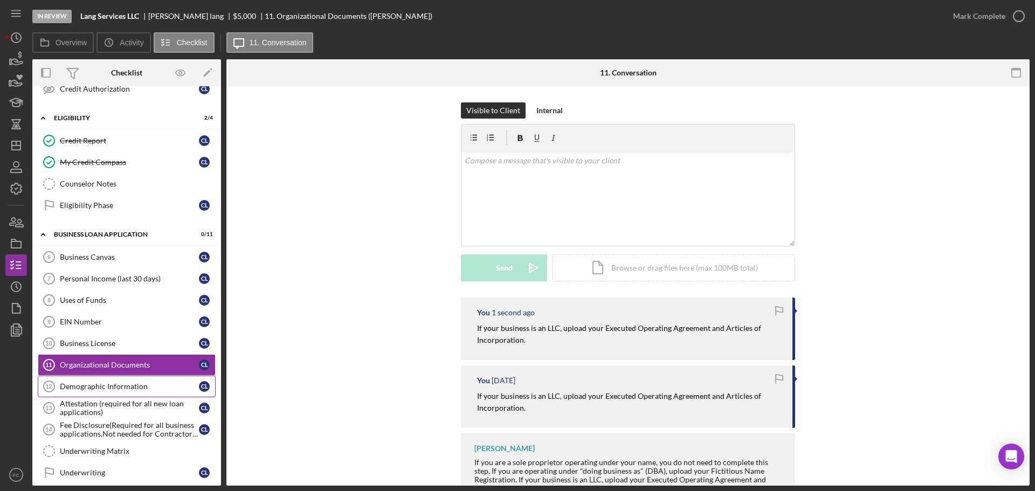
click at [92, 382] on div "Demographic Information" at bounding box center [129, 386] width 139 height 9
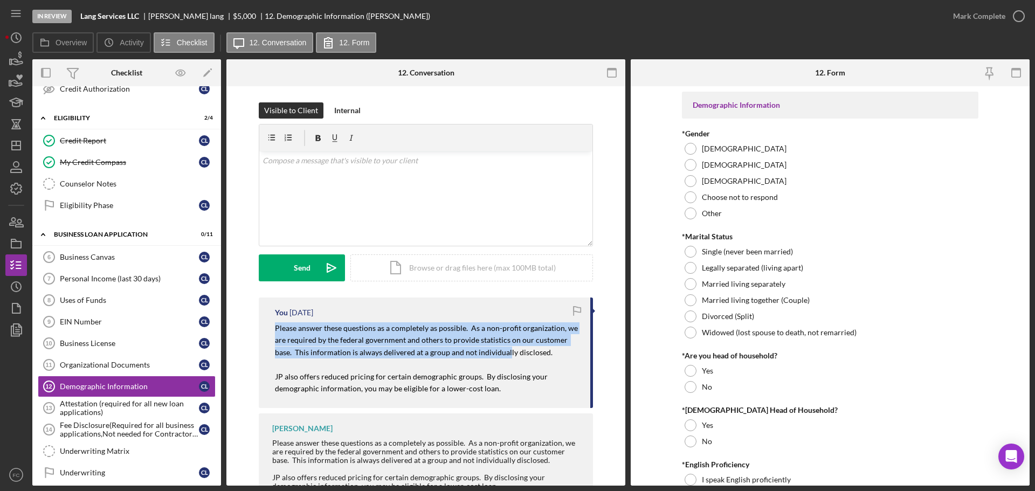
drag, startPoint x: 270, startPoint y: 327, endPoint x: 504, endPoint y: 357, distance: 236.3
click at [504, 357] on div "You [DATE] Please answer these questions as a completely as possible. As a non-…" at bounding box center [426, 353] width 334 height 110
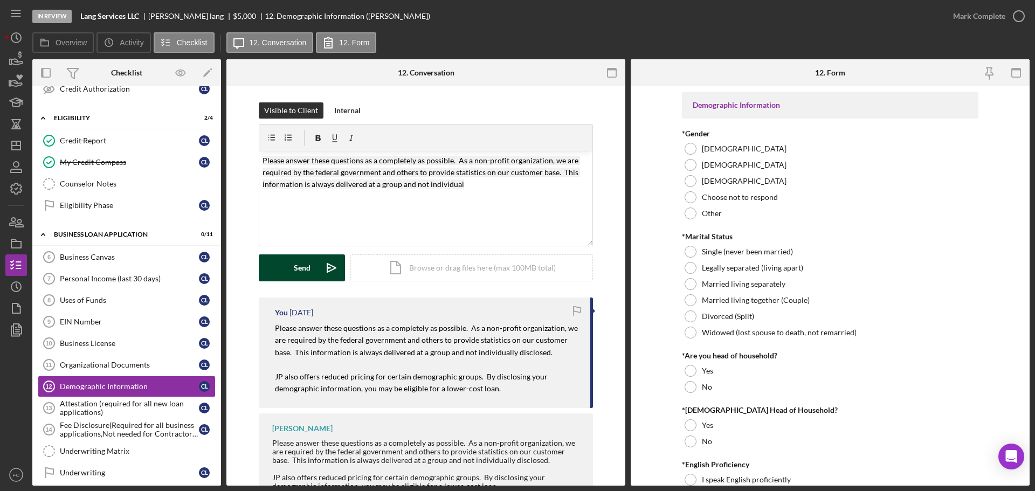
click at [296, 259] on div "Send" at bounding box center [302, 267] width 17 height 27
click at [72, 401] on div "Attestation (required for all new loan applications)" at bounding box center [129, 407] width 139 height 17
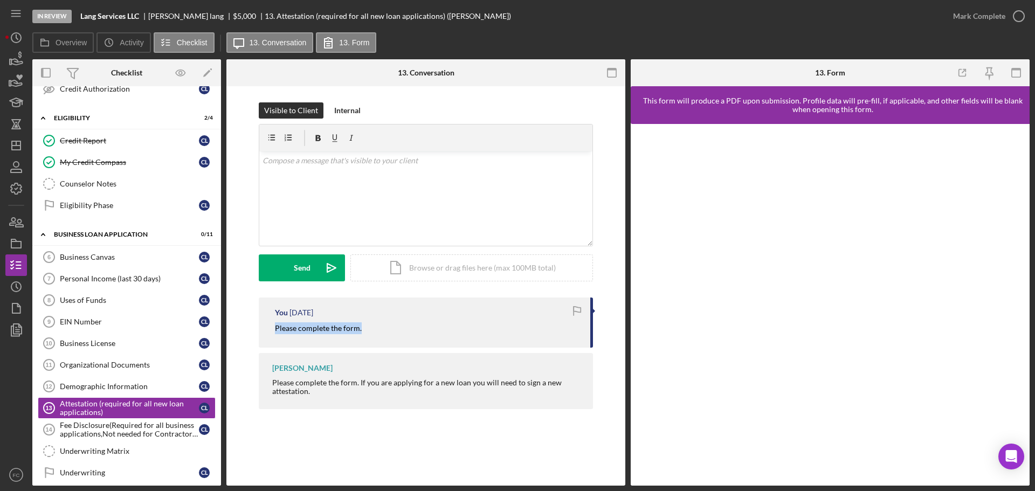
drag, startPoint x: 279, startPoint y: 331, endPoint x: 360, endPoint y: 330, distance: 80.3
click at [360, 330] on div "You [DATE] Please complete the form." at bounding box center [426, 323] width 334 height 50
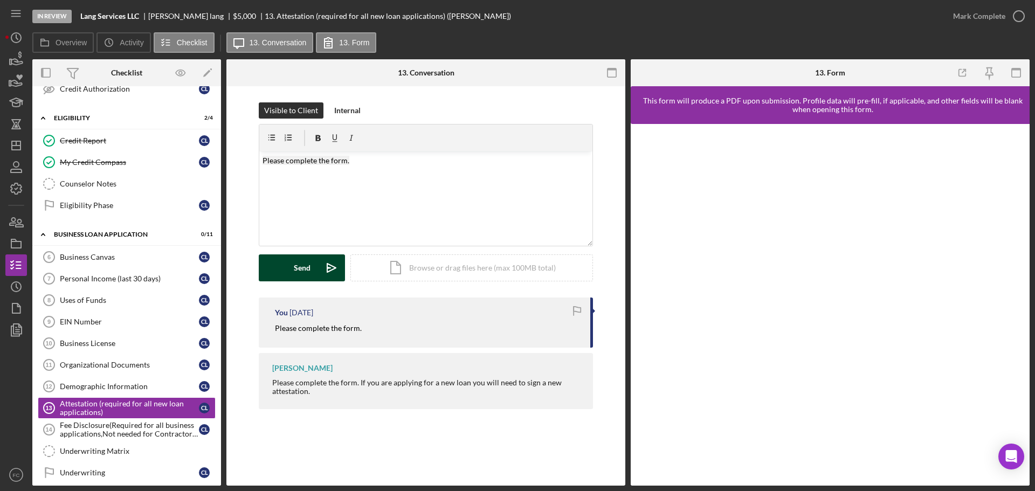
click at [315, 262] on button "Send Icon/icon-invite-send" at bounding box center [302, 267] width 86 height 27
click at [73, 425] on div "Fee Disclosure(Required for all business applications,Not needed for Contractor…" at bounding box center [129, 429] width 139 height 17
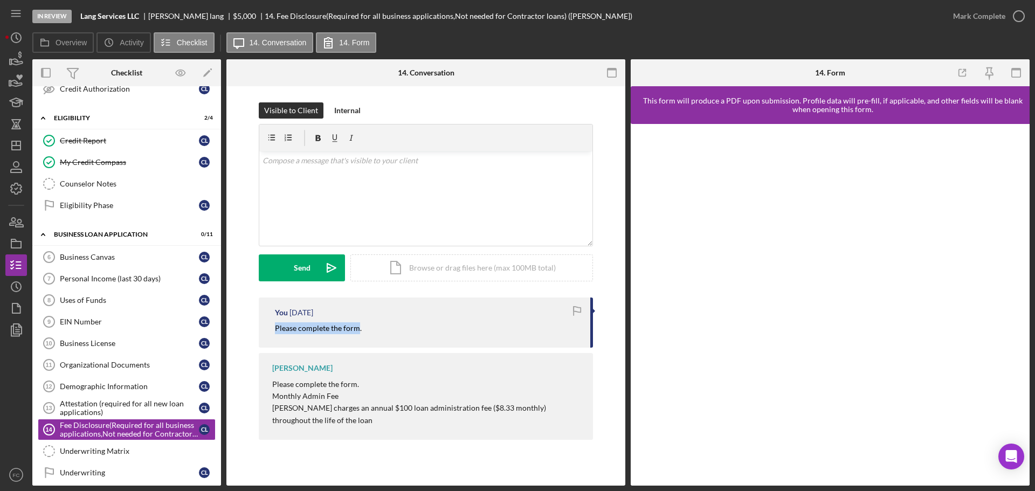
drag, startPoint x: 272, startPoint y: 333, endPoint x: 357, endPoint y: 338, distance: 85.9
click at [357, 338] on div "You [DATE] Please complete the form." at bounding box center [426, 323] width 334 height 50
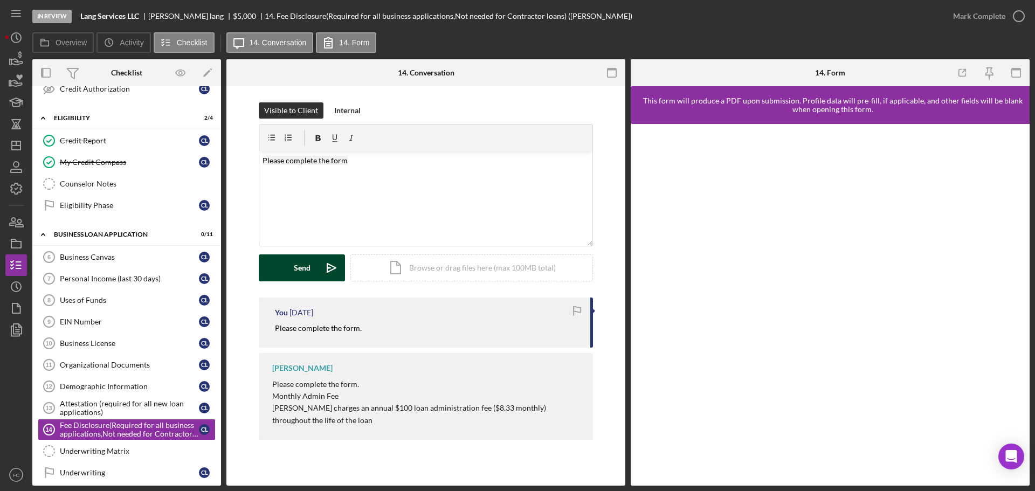
click at [297, 262] on div "Send" at bounding box center [302, 267] width 17 height 27
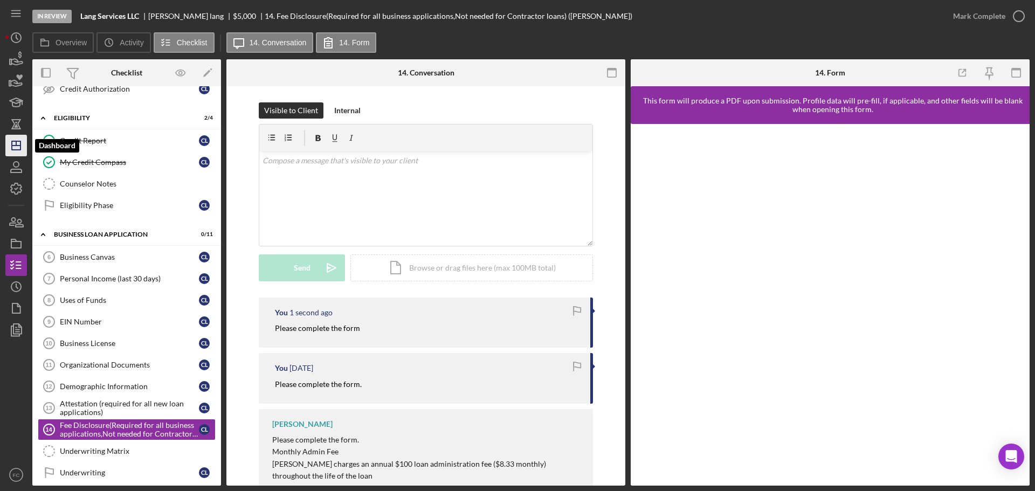
click at [17, 143] on icon "Icon/Dashboard" at bounding box center [16, 145] width 27 height 27
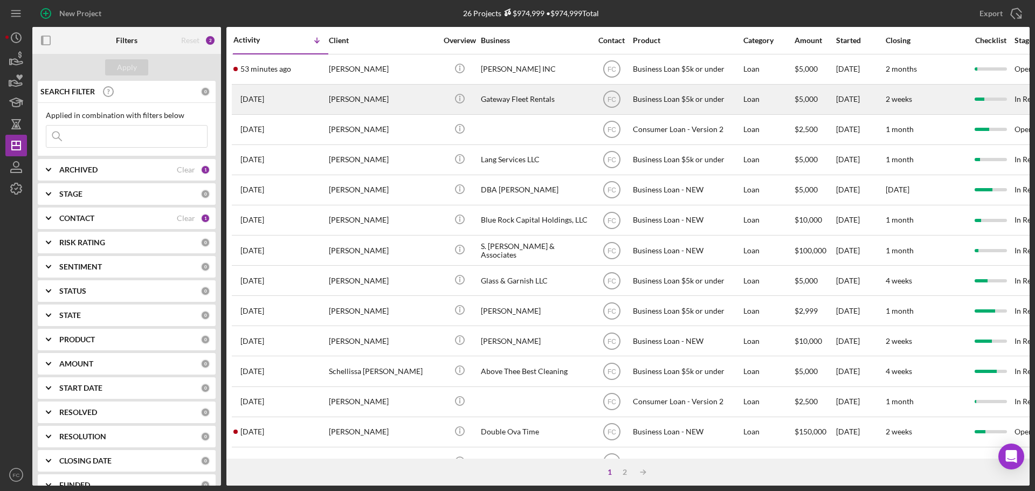
click at [398, 104] on div "[PERSON_NAME]" at bounding box center [383, 99] width 108 height 29
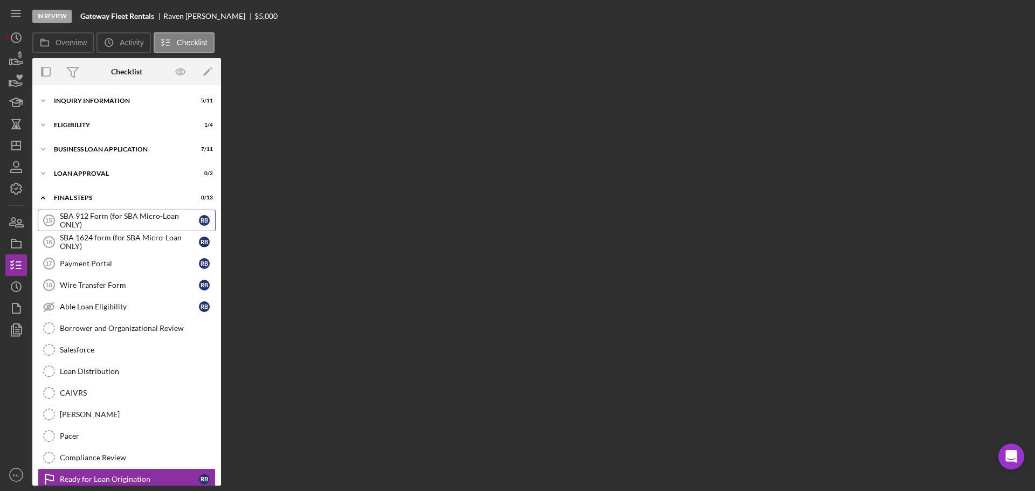
scroll to position [39, 0]
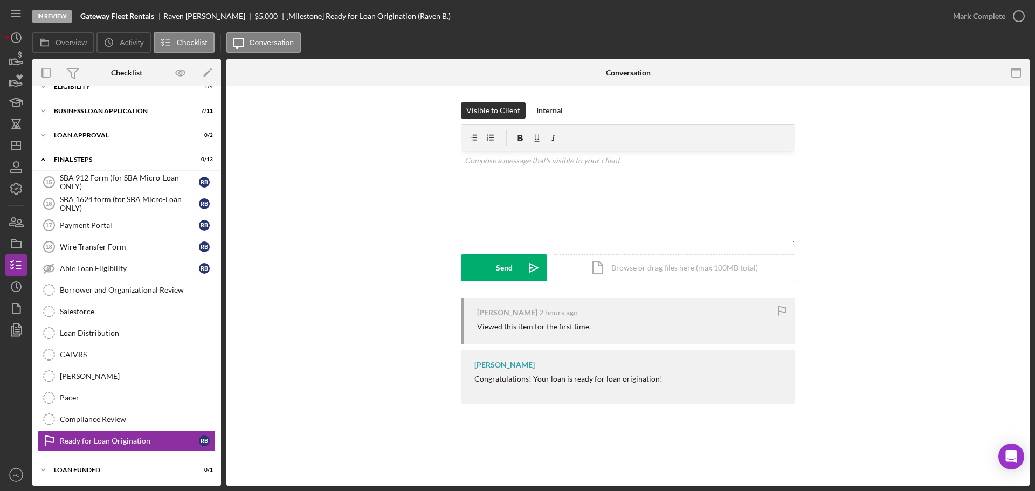
click at [128, 122] on div "Icon/Expander INQUIRY INFORMATION 5 / 11 Icon/Expander Eligibility 1 / 4 Icon/E…" at bounding box center [126, 266] width 189 height 429
click at [105, 115] on div "Icon/Expander BUSINESS LOAN APPLICATION 7 / 11" at bounding box center [126, 111] width 189 height 22
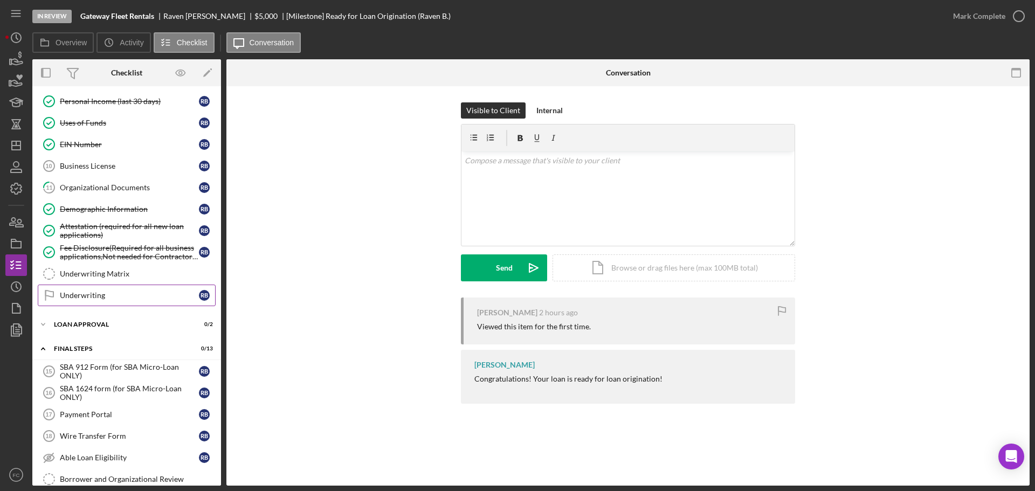
scroll to position [147, 0]
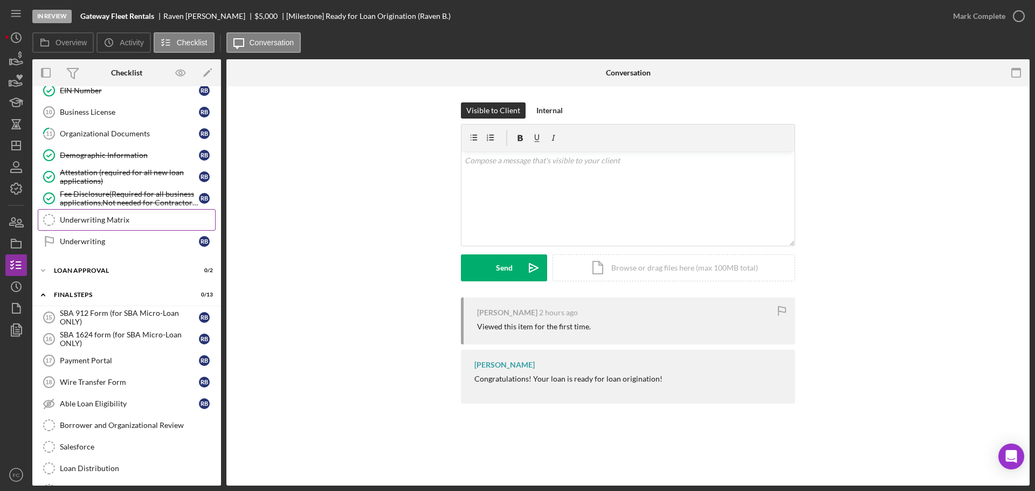
click at [120, 217] on div "Underwriting Matrix" at bounding box center [137, 220] width 155 height 9
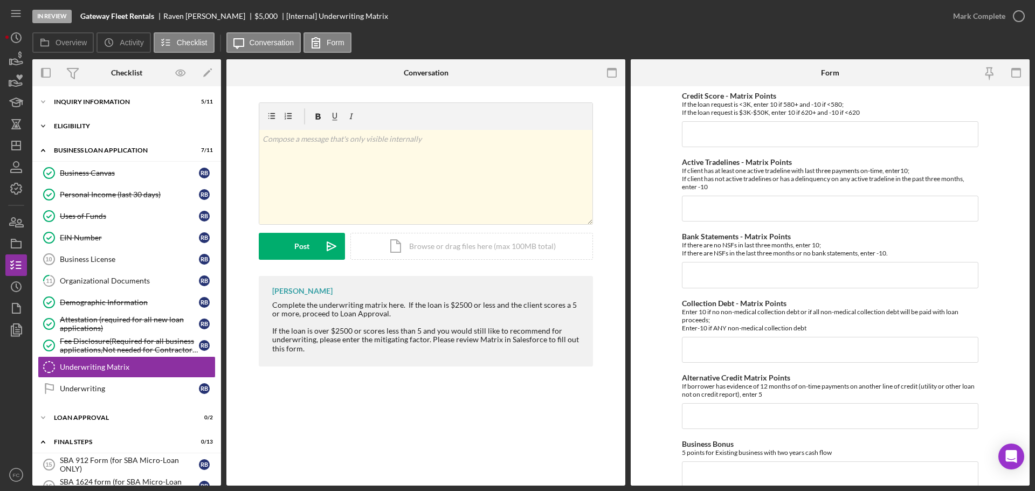
click at [88, 126] on div "Eligibility" at bounding box center [131, 126] width 154 height 6
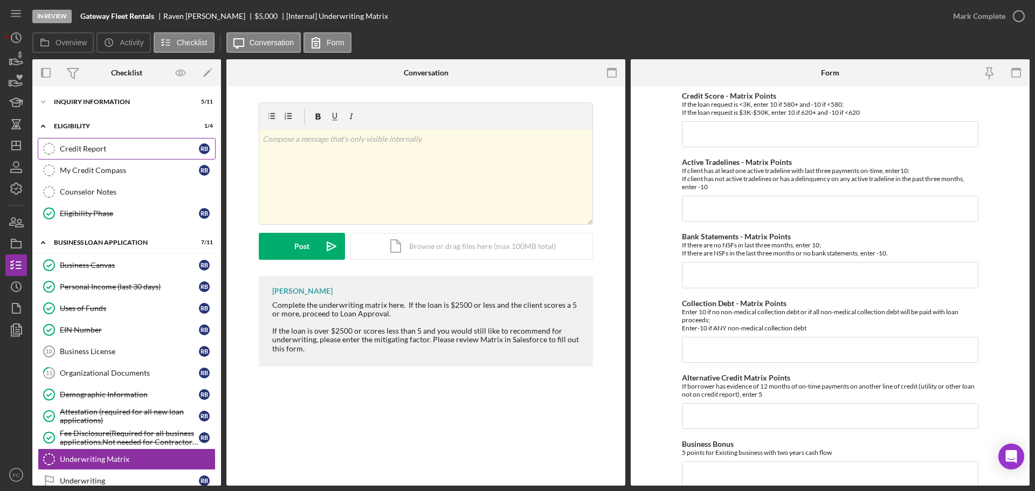
click at [97, 152] on div "Credit Report" at bounding box center [129, 148] width 139 height 9
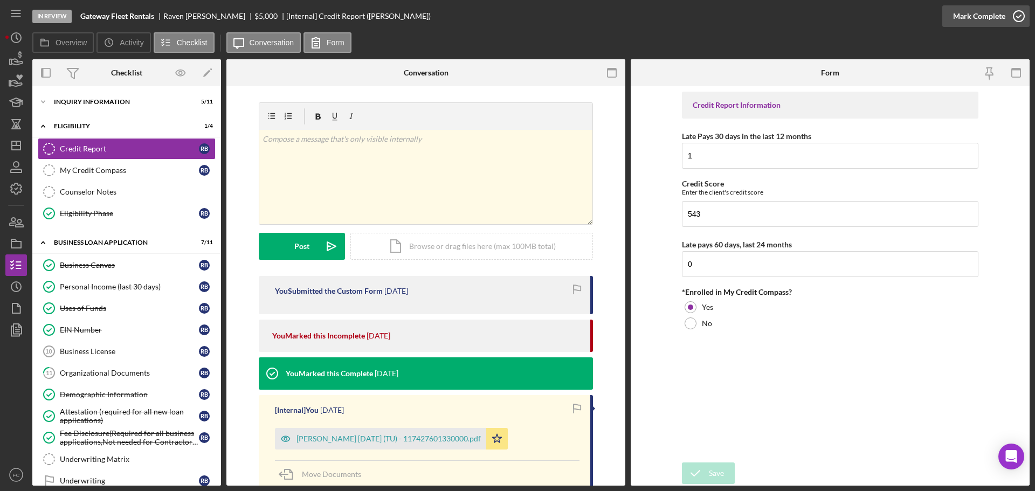
click at [1017, 15] on icon "button" at bounding box center [1018, 16] width 27 height 27
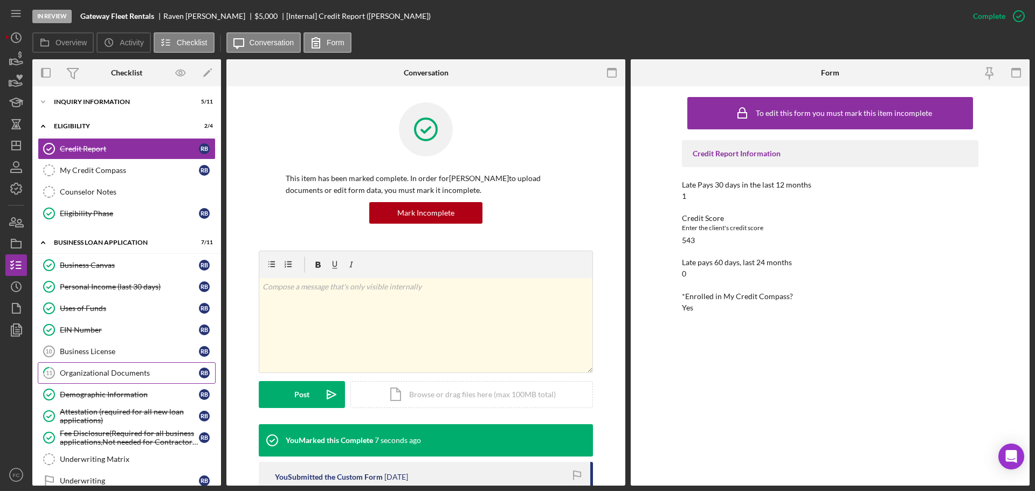
click at [121, 371] on div "Organizational Documents" at bounding box center [129, 373] width 139 height 9
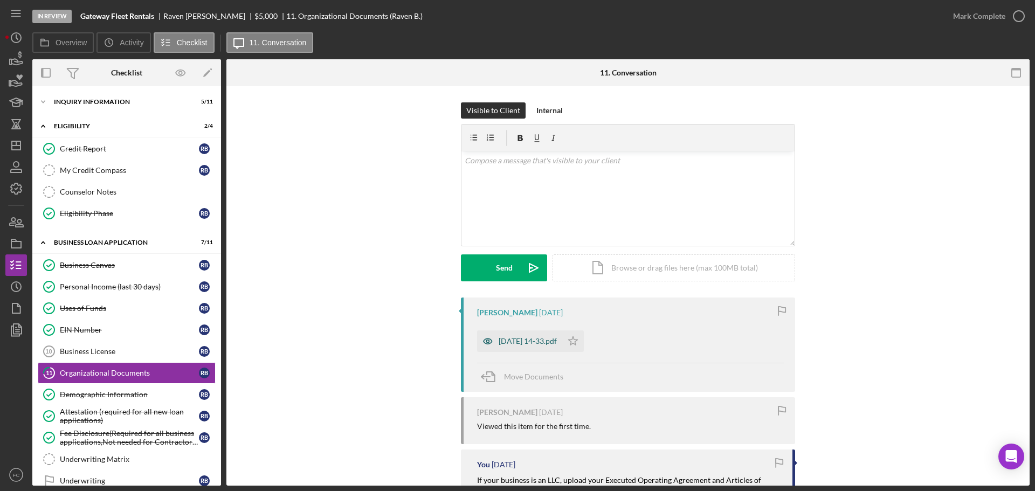
click at [505, 338] on div "[DATE] 14-33.pdf" at bounding box center [528, 341] width 58 height 9
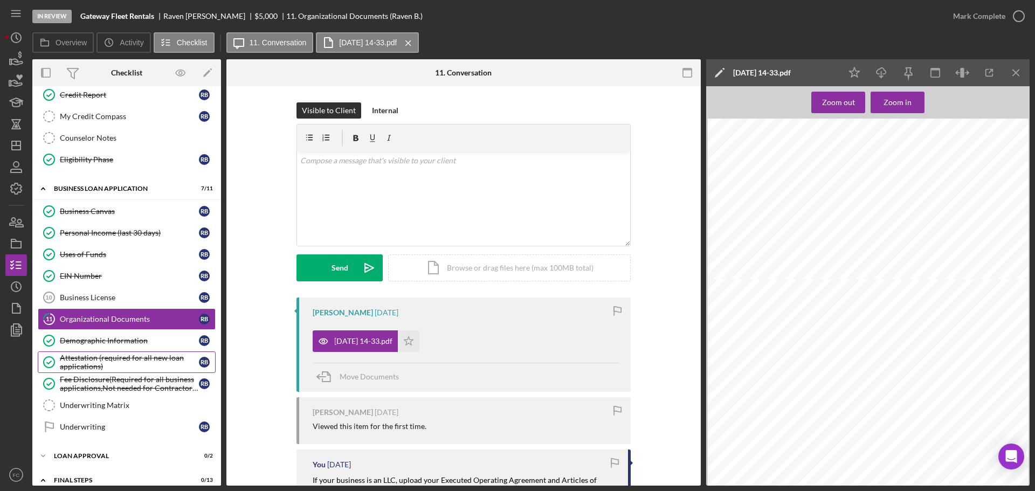
scroll to position [108, 0]
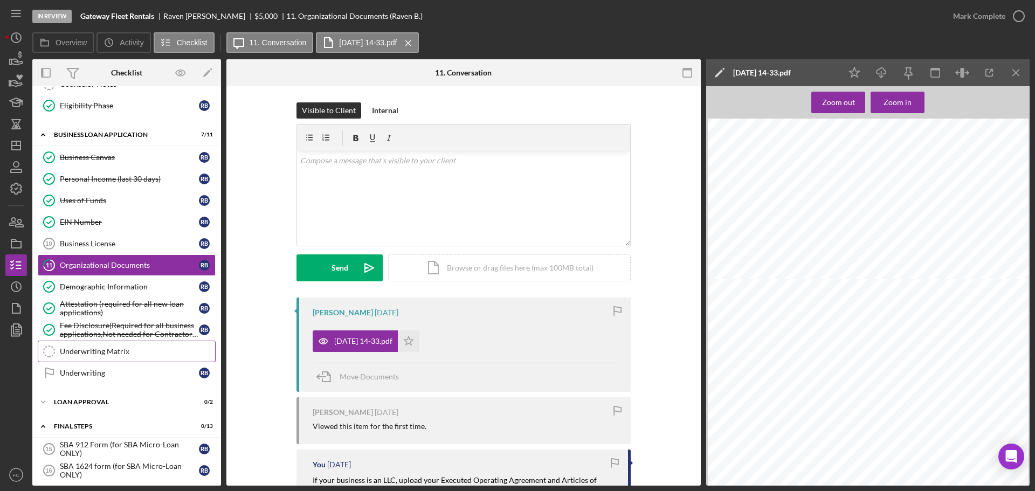
click at [125, 351] on div "Underwriting Matrix" at bounding box center [137, 351] width 155 height 9
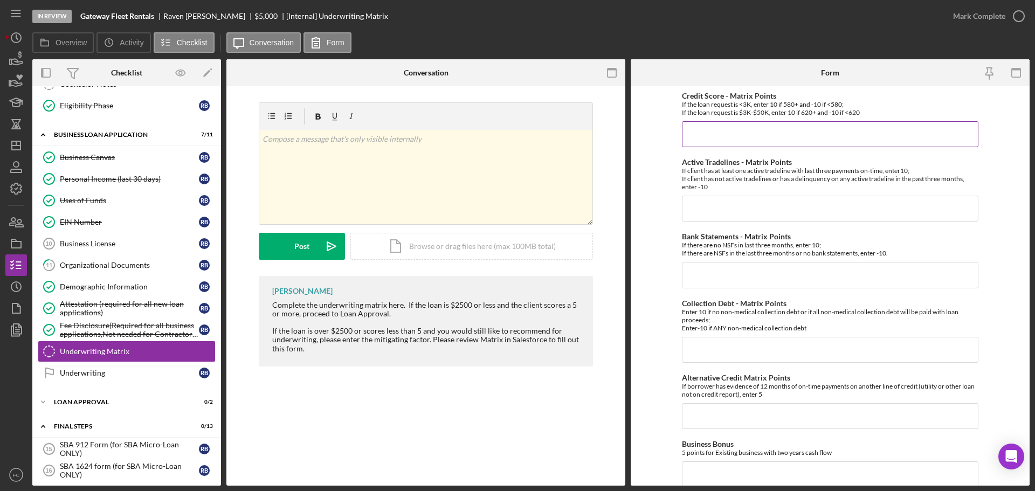
click at [706, 137] on input "Credit Score - Matrix Points" at bounding box center [830, 134] width 296 height 26
type input "-10"
drag, startPoint x: 165, startPoint y: 15, endPoint x: 213, endPoint y: 18, distance: 48.0
click at [213, 18] on div "Gateway Fleet Rentals [PERSON_NAME] $5,000 $5,000 [Internal] Underwriting Matrix" at bounding box center [234, 16] width 308 height 9
click at [14, 222] on icon "button" at bounding box center [16, 222] width 27 height 27
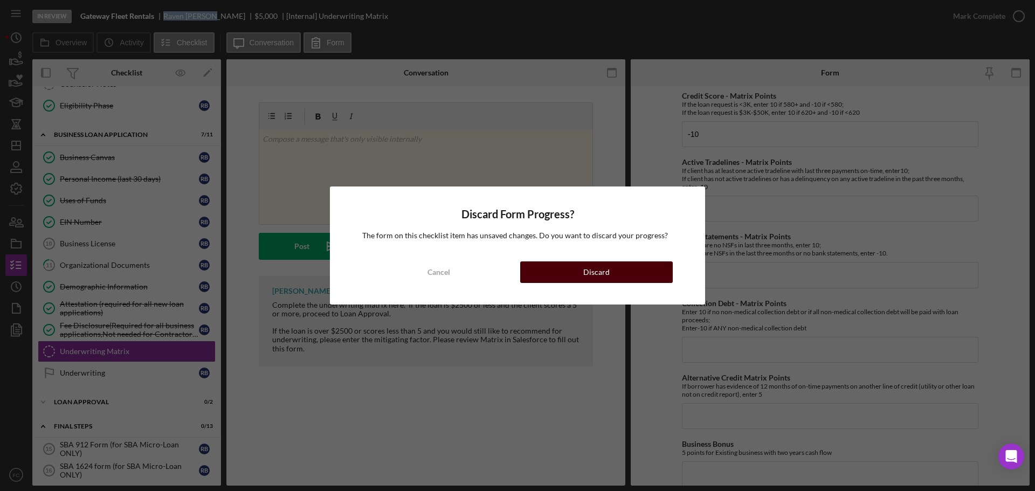
click at [538, 271] on button "Discard" at bounding box center [596, 272] width 153 height 22
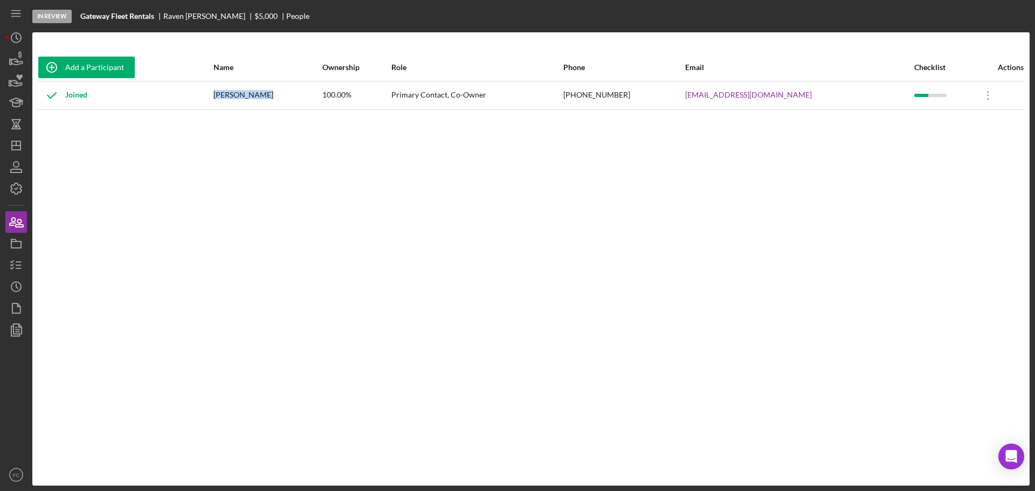
drag, startPoint x: 230, startPoint y: 94, endPoint x: 275, endPoint y: 95, distance: 45.8
click at [275, 95] on div "[PERSON_NAME]" at bounding box center [267, 95] width 108 height 27
click at [19, 147] on icon "Icon/Dashboard" at bounding box center [16, 145] width 27 height 27
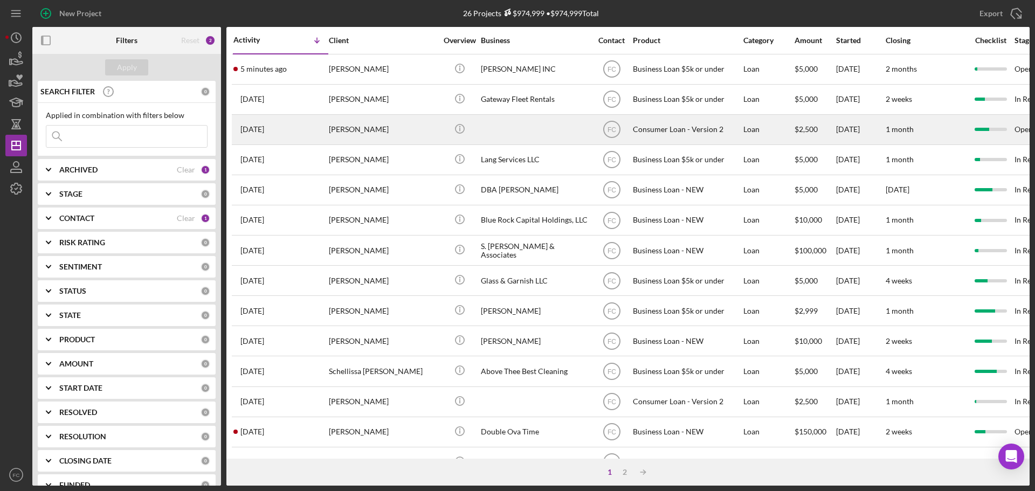
click at [310, 135] on div "[DATE] [PERSON_NAME]" at bounding box center [280, 129] width 94 height 29
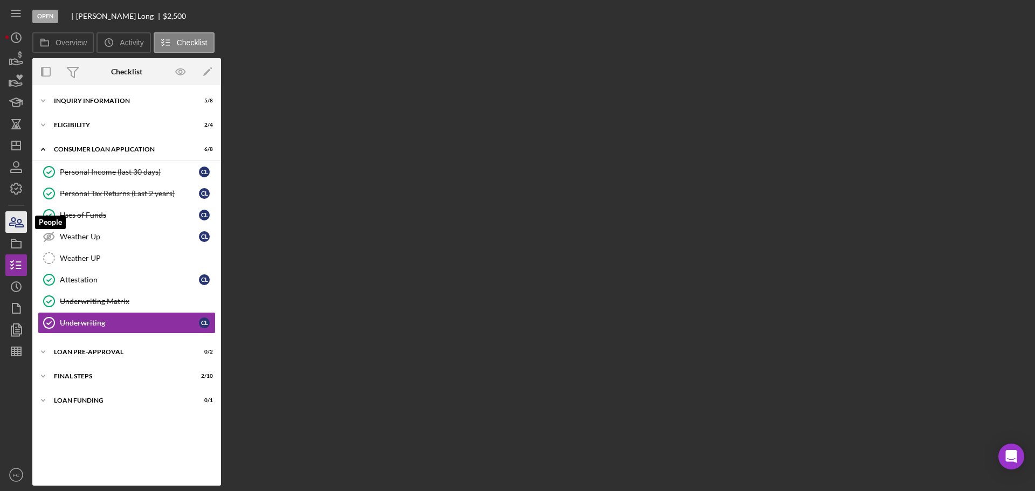
click at [22, 226] on icon "button" at bounding box center [20, 223] width 8 height 8
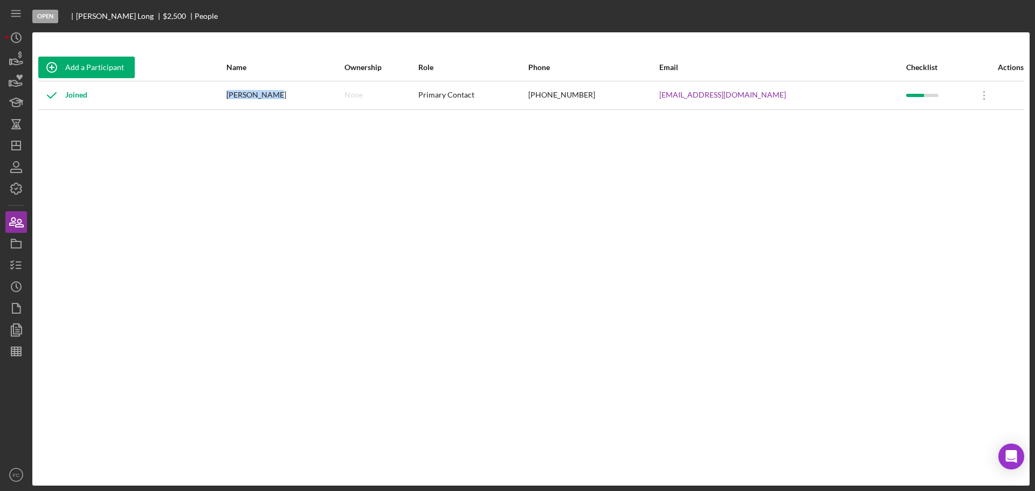
drag, startPoint x: 255, startPoint y: 95, endPoint x: 301, endPoint y: 94, distance: 46.4
click at [301, 94] on div "[PERSON_NAME]" at bounding box center [284, 95] width 116 height 27
click at [16, 143] on icon "Icon/Dashboard" at bounding box center [16, 145] width 27 height 27
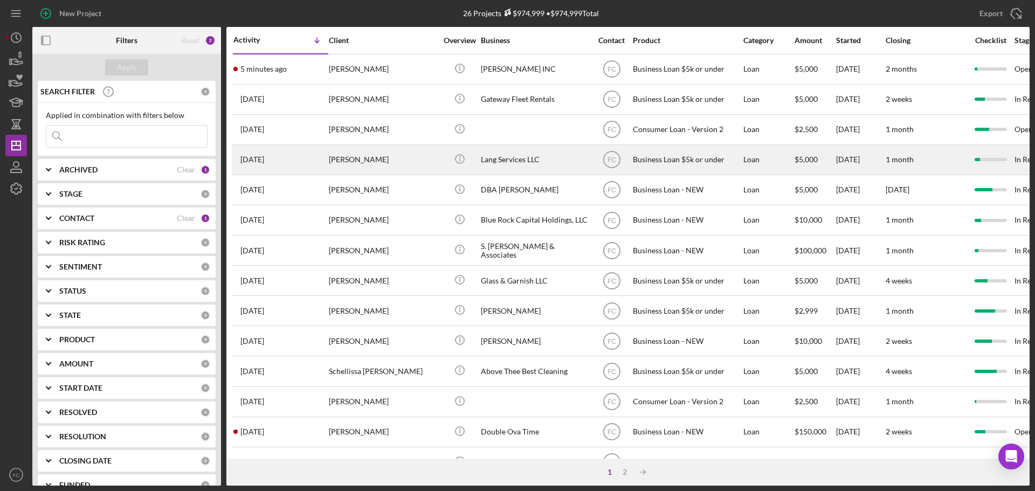
click at [373, 157] on div "[PERSON_NAME]" at bounding box center [383, 160] width 108 height 29
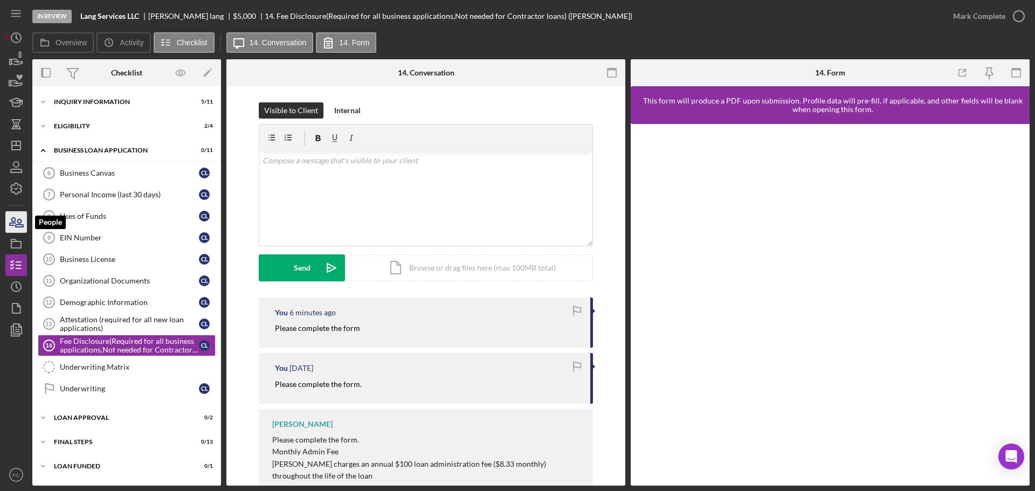
click at [17, 223] on icon "button" at bounding box center [16, 222] width 27 height 27
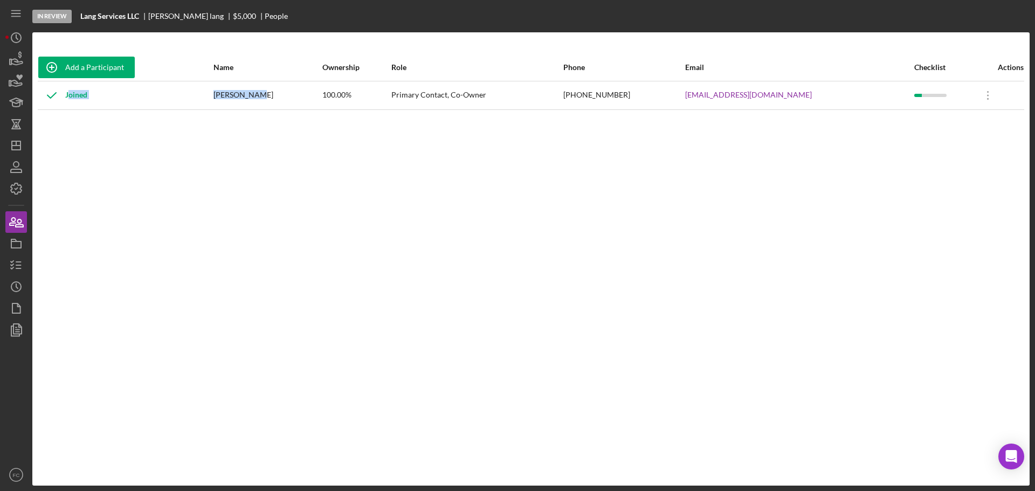
drag, startPoint x: 246, startPoint y: 95, endPoint x: 278, endPoint y: 104, distance: 32.4
click at [285, 98] on tr "Joined [PERSON_NAME] 100.00% Primary Contact, Co-Owner [PHONE_NUMBER] [EMAIL_AD…" at bounding box center [531, 95] width 986 height 29
click at [277, 105] on div "[PERSON_NAME]" at bounding box center [267, 95] width 108 height 27
drag, startPoint x: 245, startPoint y: 96, endPoint x: 270, endPoint y: 95, distance: 24.3
click at [286, 95] on div "[PERSON_NAME]" at bounding box center [267, 95] width 108 height 27
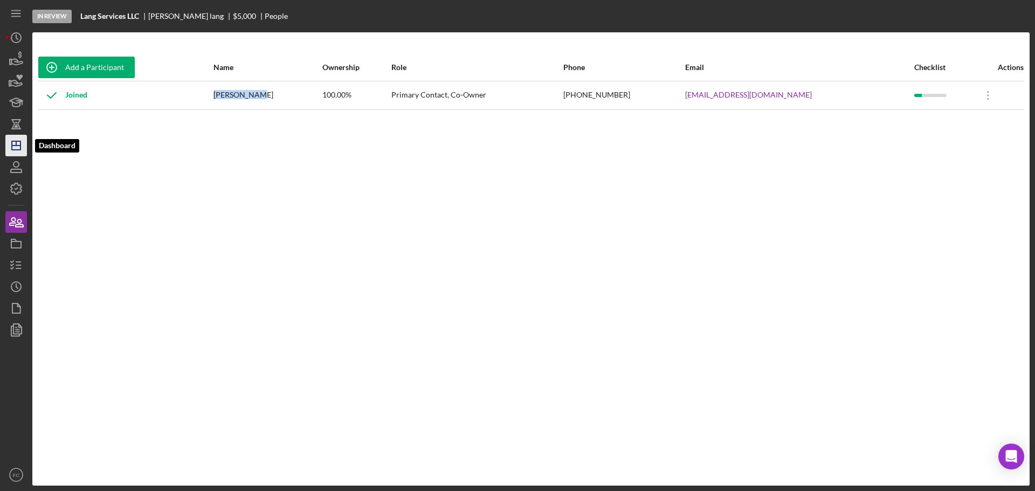
click at [17, 143] on icon "Icon/Dashboard" at bounding box center [16, 145] width 27 height 27
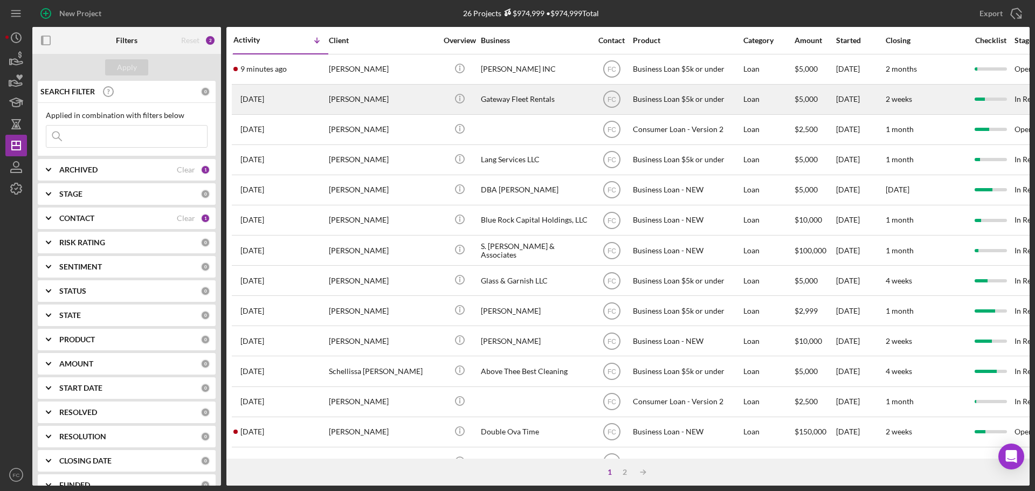
click at [294, 102] on div "[DATE] [PERSON_NAME]" at bounding box center [280, 99] width 94 height 29
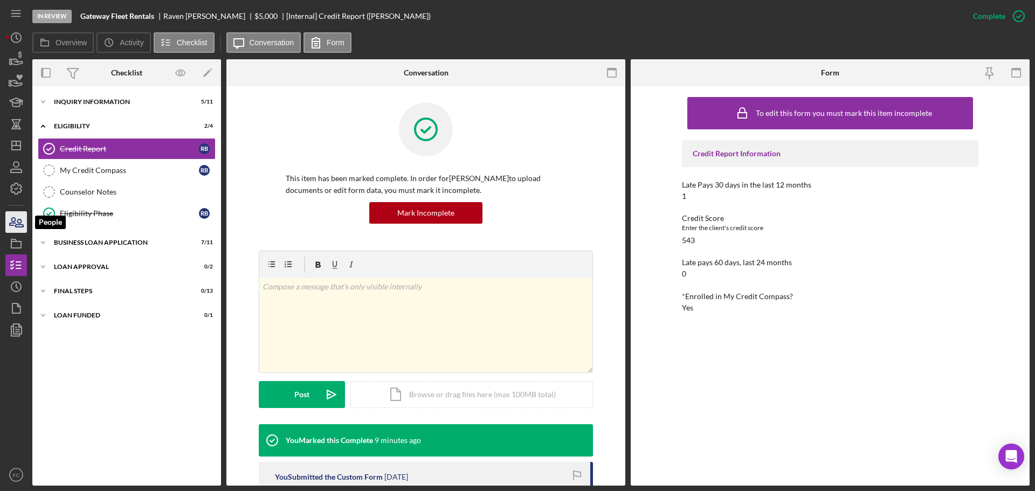
click at [17, 222] on icon "button" at bounding box center [20, 223] width 8 height 8
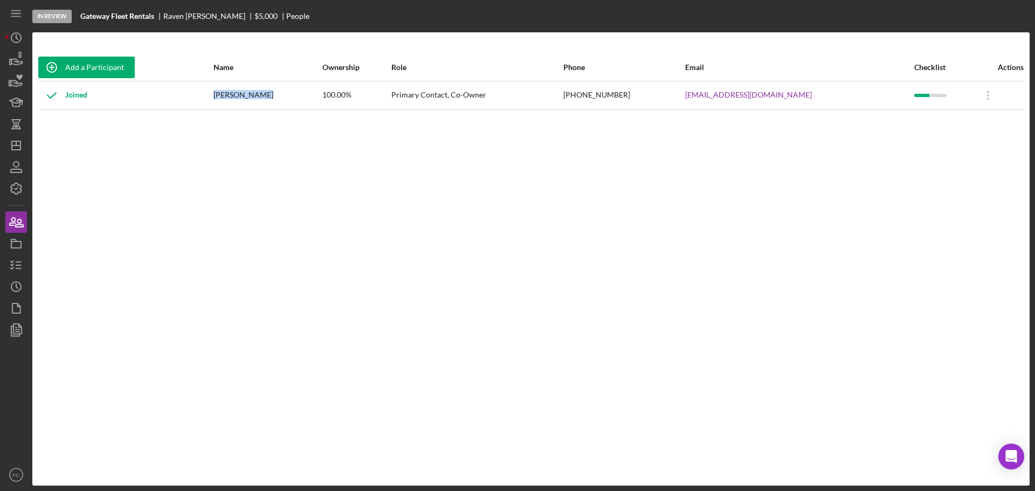
drag, startPoint x: 229, startPoint y: 96, endPoint x: 274, endPoint y: 94, distance: 44.8
click at [274, 94] on div "[PERSON_NAME]" at bounding box center [267, 95] width 108 height 27
